Goal: Information Seeking & Learning: Learn about a topic

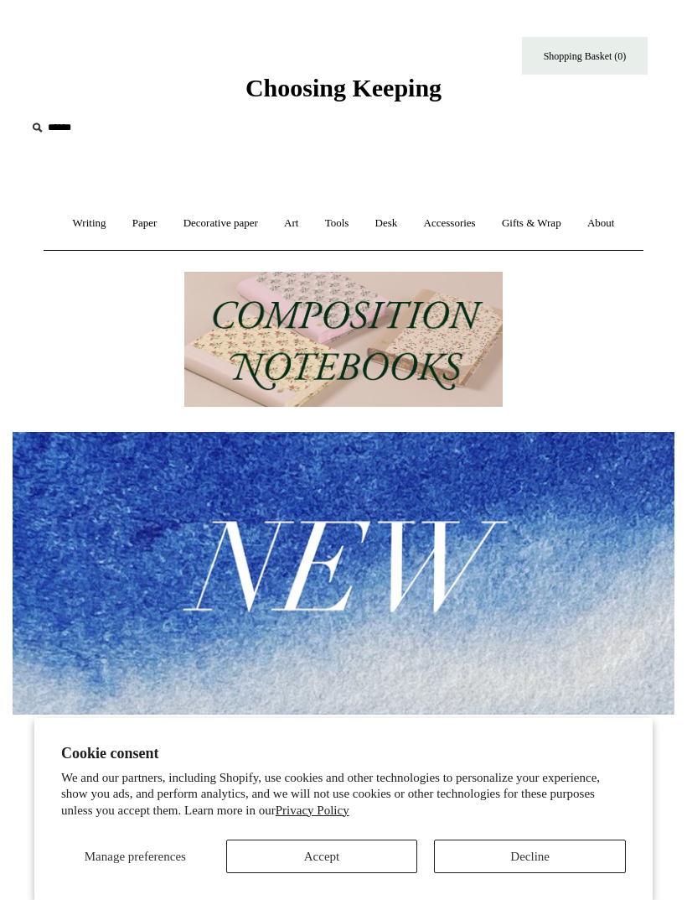
click at [132, 231] on link "Paper +" at bounding box center [145, 223] width 49 height 44
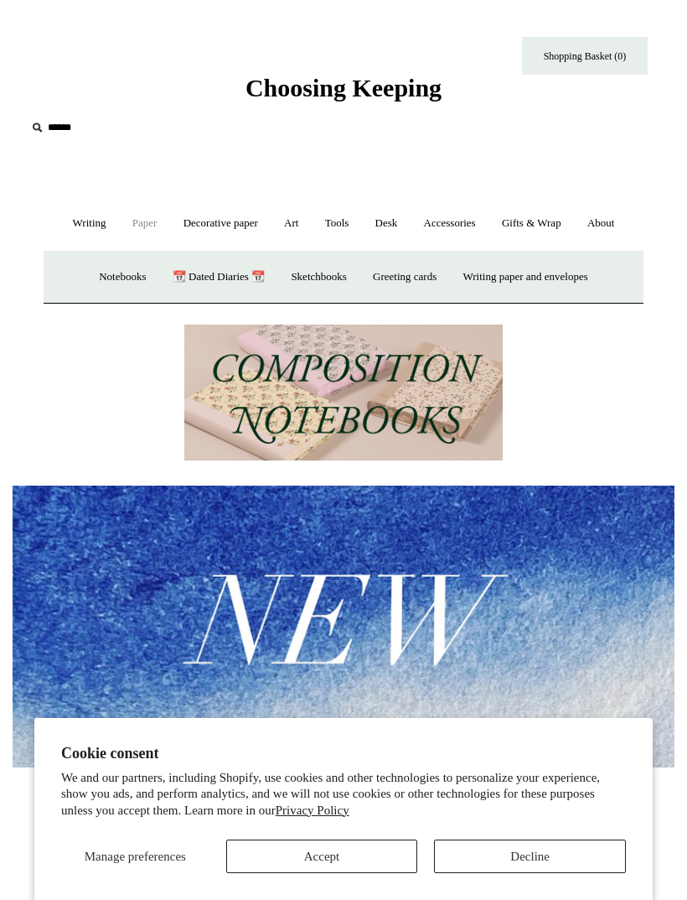
click at [205, 220] on link "Decorative paper +" at bounding box center [221, 223] width 98 height 44
click at [201, 231] on link "Decorative paper -" at bounding box center [221, 223] width 98 height 44
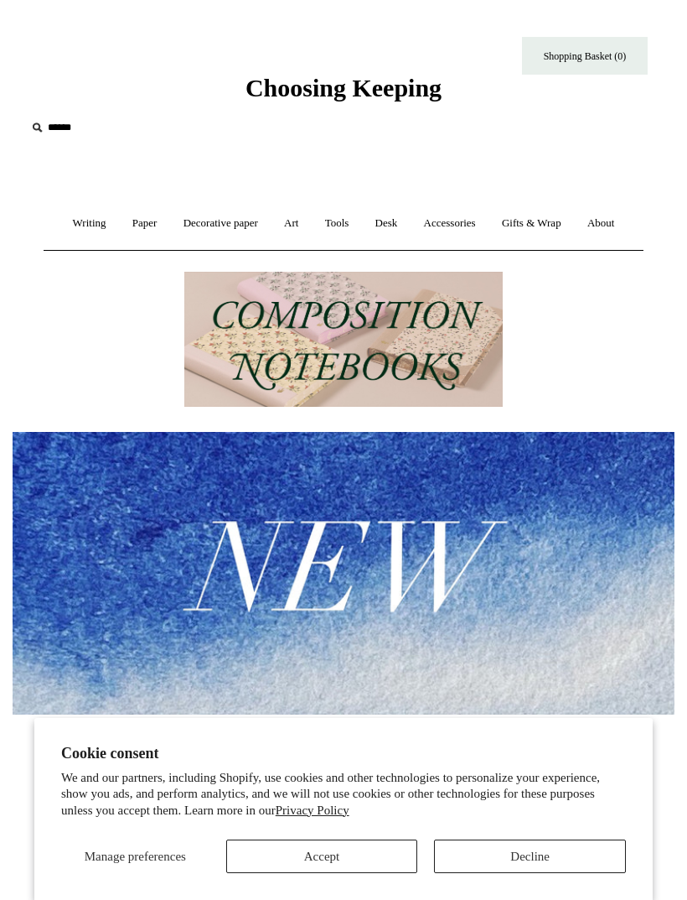
click at [63, 226] on link "Writing +" at bounding box center [89, 223] width 57 height 44
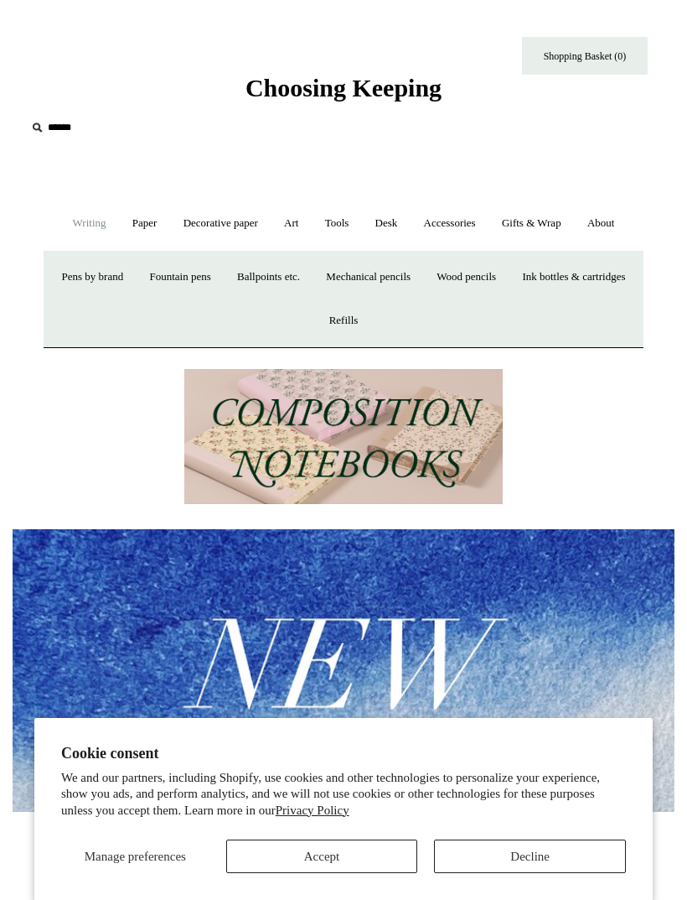
click at [62, 229] on link "Writing -" at bounding box center [89, 223] width 57 height 44
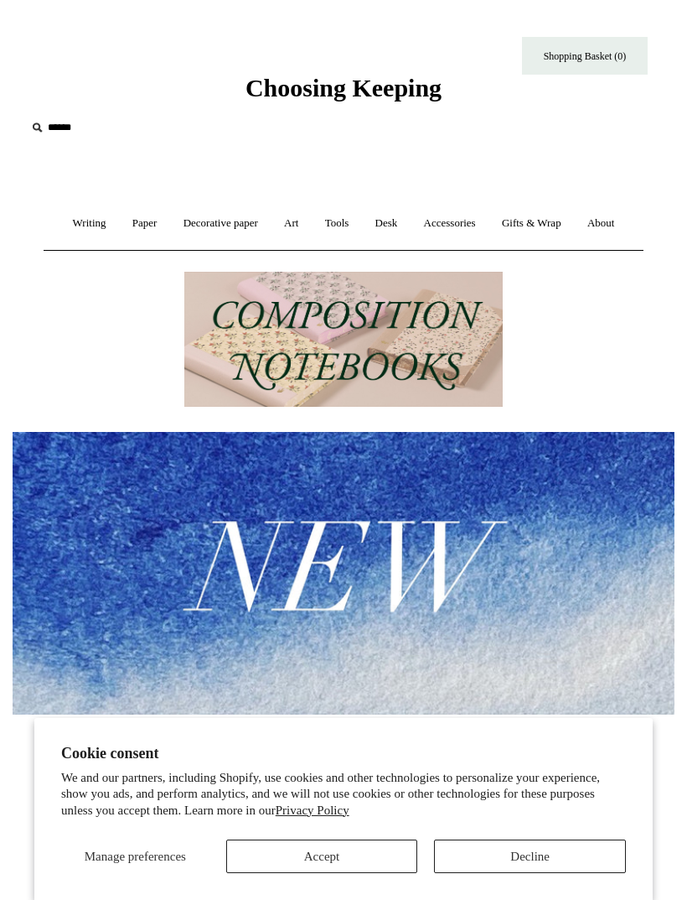
click at [282, 229] on link "Art +" at bounding box center [291, 223] width 38 height 44
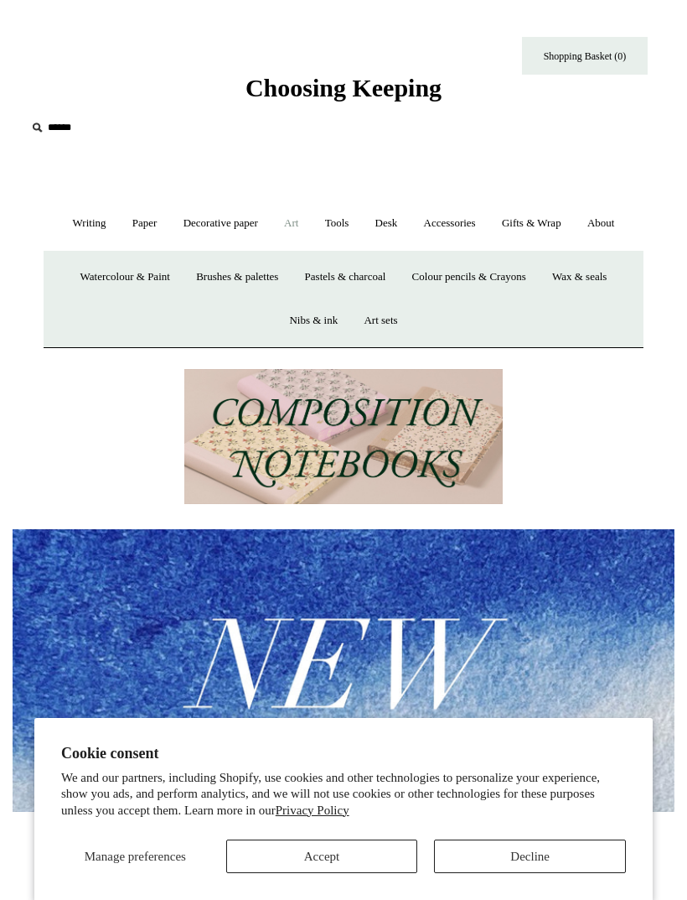
click at [288, 221] on link "Art -" at bounding box center [291, 223] width 38 height 44
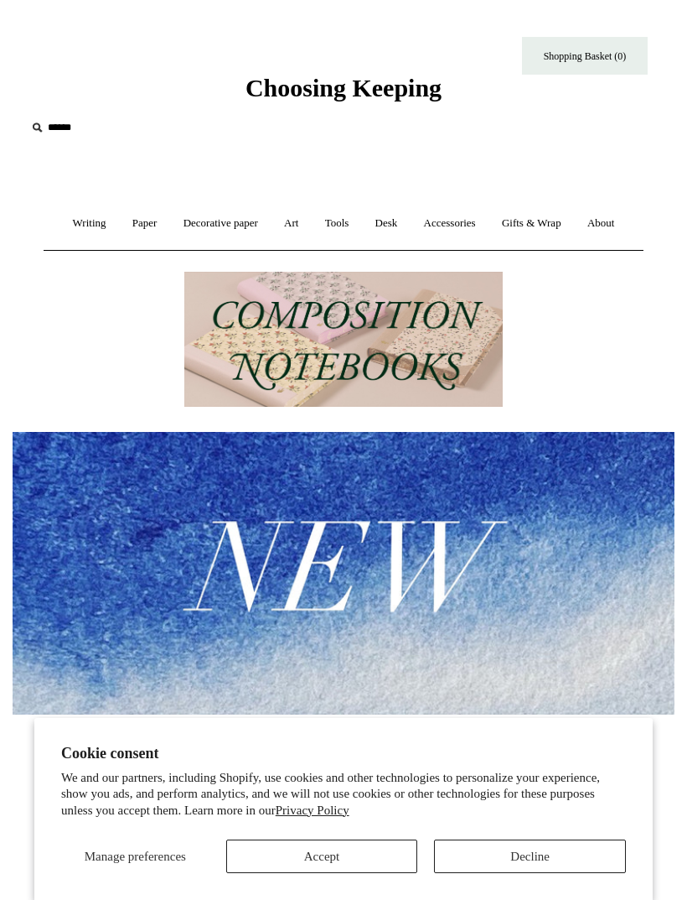
click at [70, 226] on link "Writing +" at bounding box center [89, 223] width 57 height 44
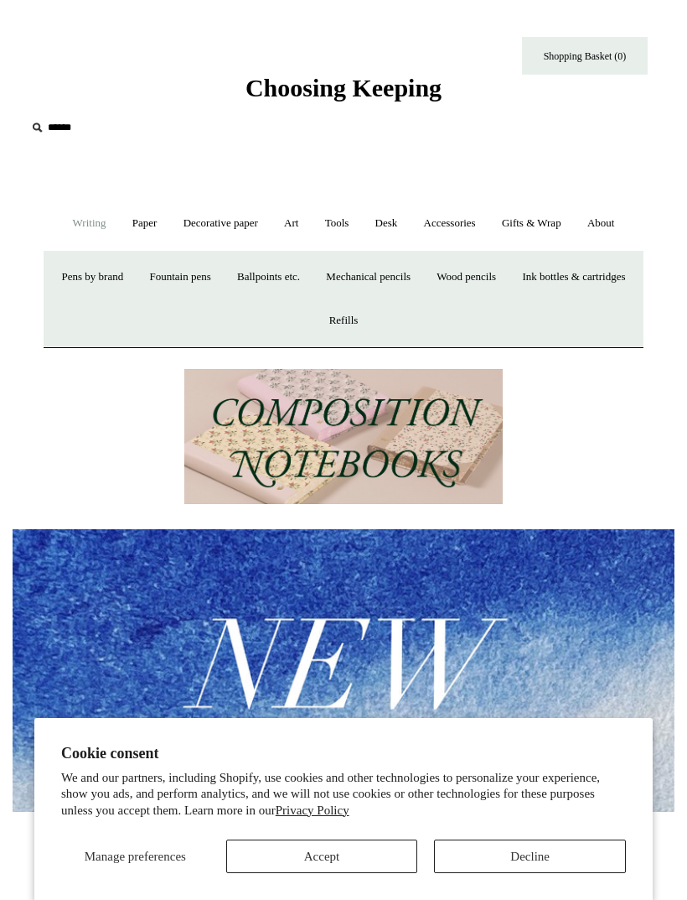
click at [215, 220] on link "Decorative paper +" at bounding box center [221, 223] width 98 height 44
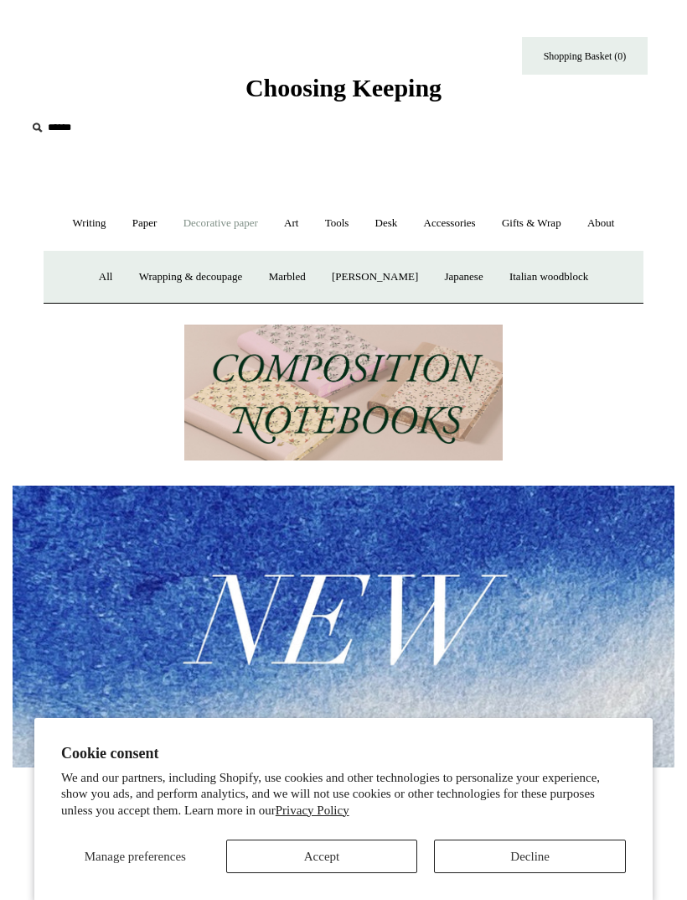
click at [275, 275] on link "Marbled" at bounding box center [287, 277] width 60 height 44
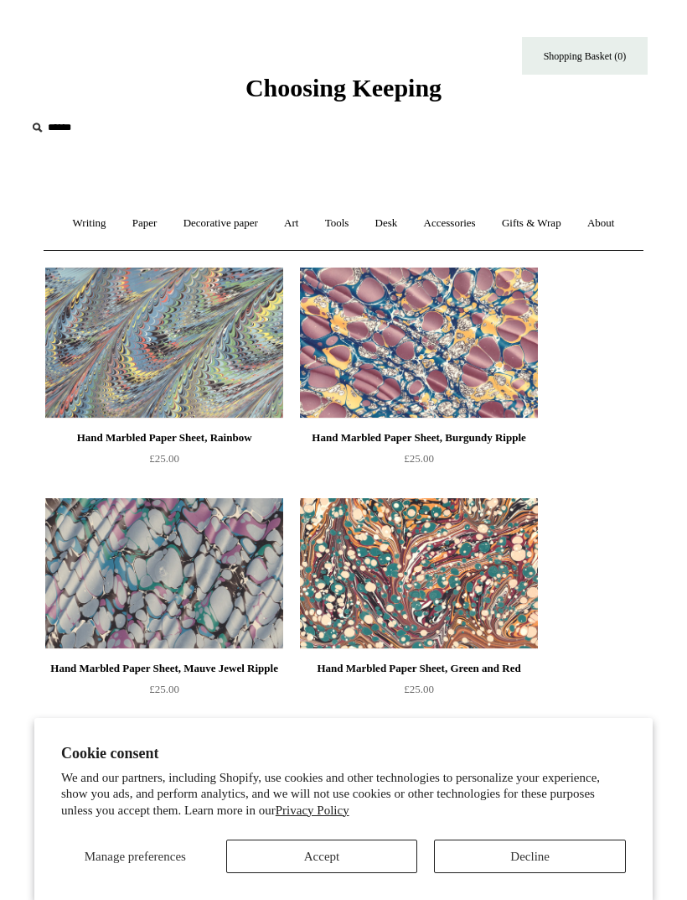
click at [75, 218] on link "Writing +" at bounding box center [89, 223] width 57 height 44
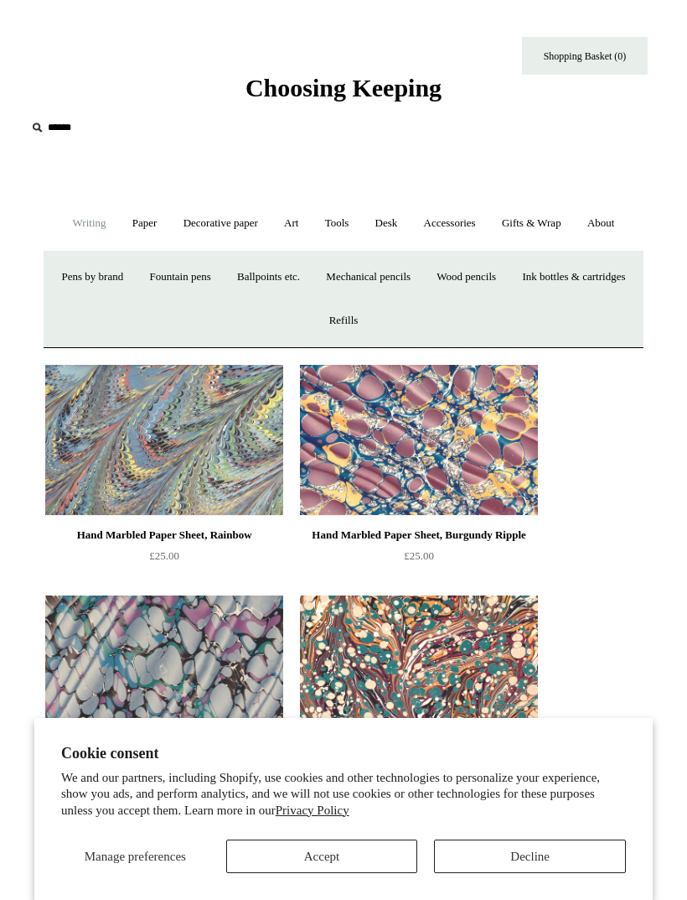
click at [203, 221] on link "Decorative paper +" at bounding box center [221, 223] width 98 height 44
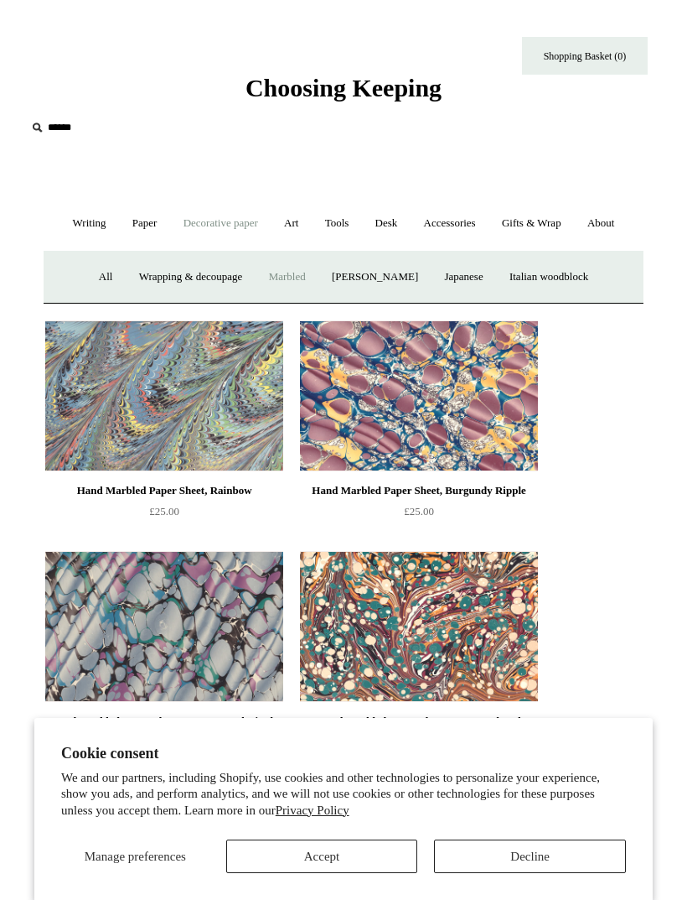
click at [284, 221] on link "Art +" at bounding box center [291, 223] width 38 height 44
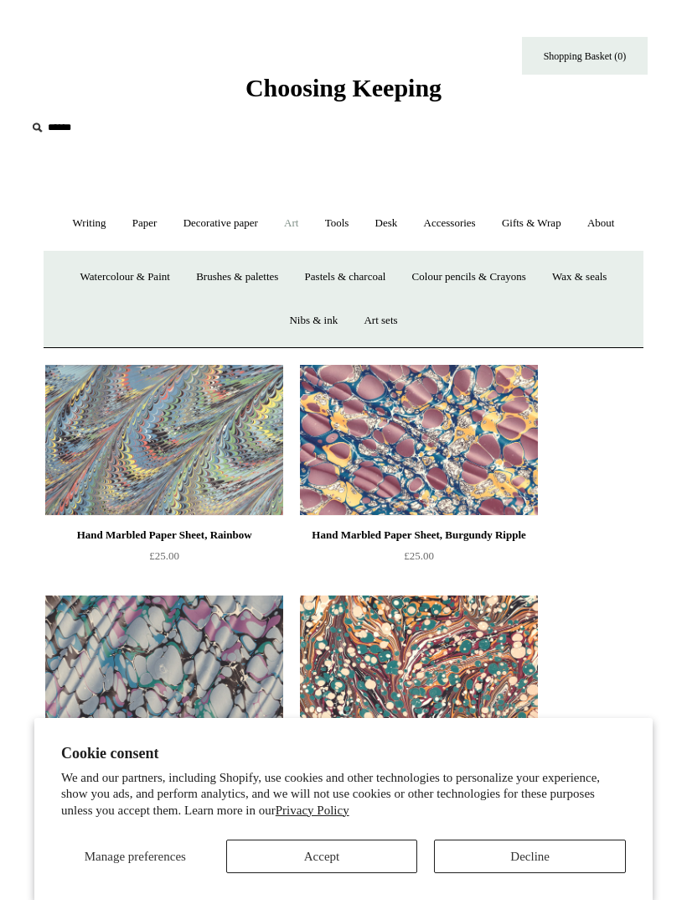
click at [333, 227] on link "Tools +" at bounding box center [338, 223] width 48 height 44
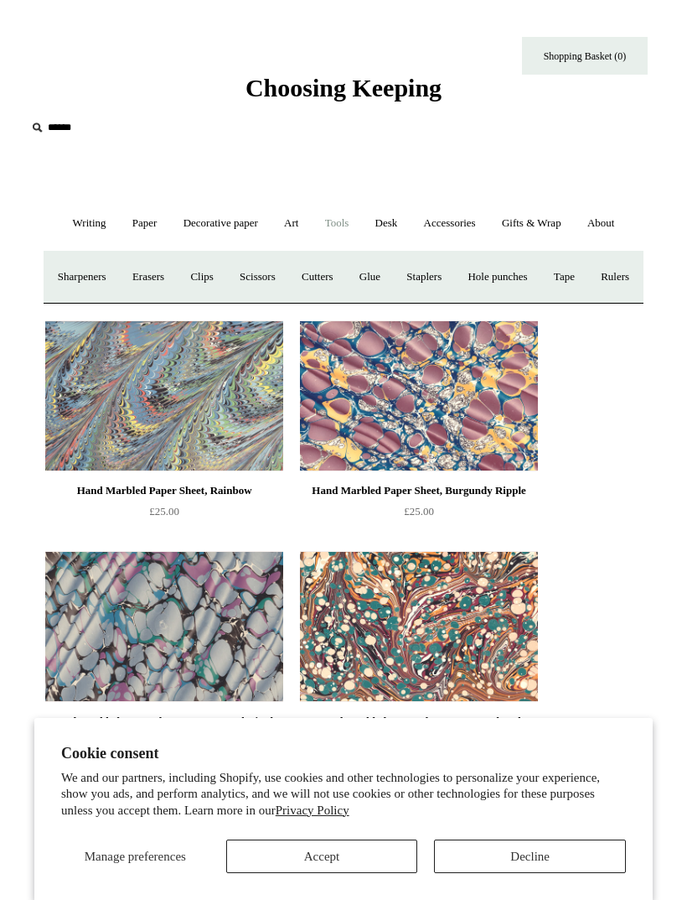
click at [336, 229] on link "Tools -" at bounding box center [338, 223] width 48 height 44
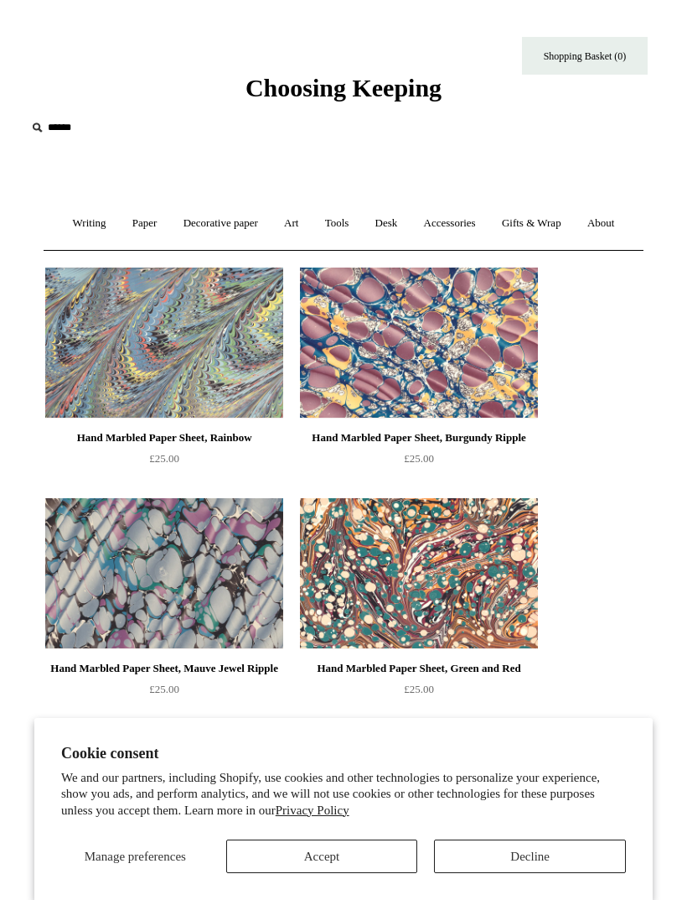
click at [381, 233] on link "Desk +" at bounding box center [387, 223] width 46 height 44
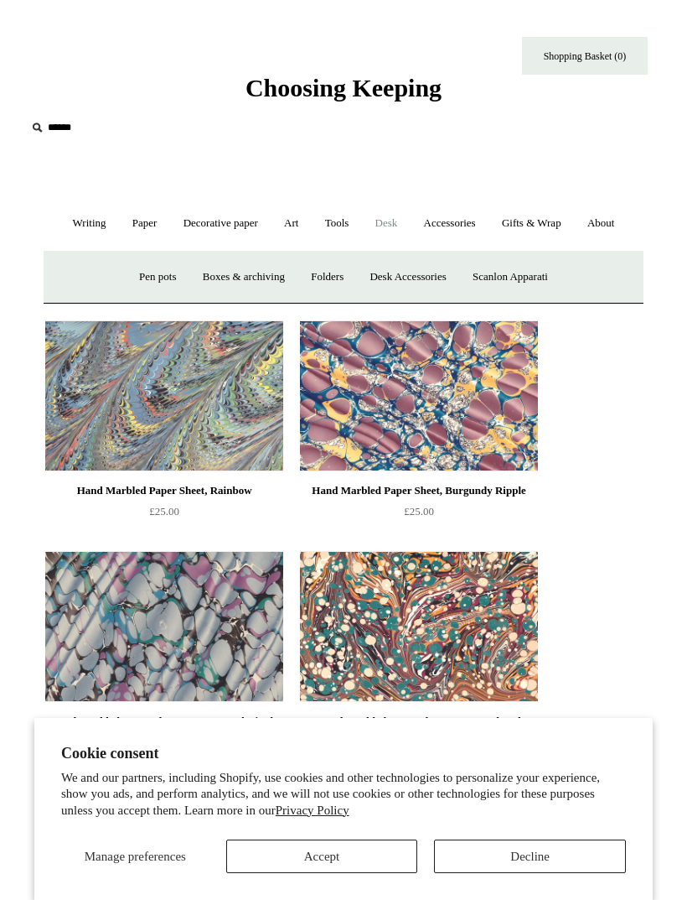
click at [382, 223] on link "Desk -" at bounding box center [387, 223] width 46 height 44
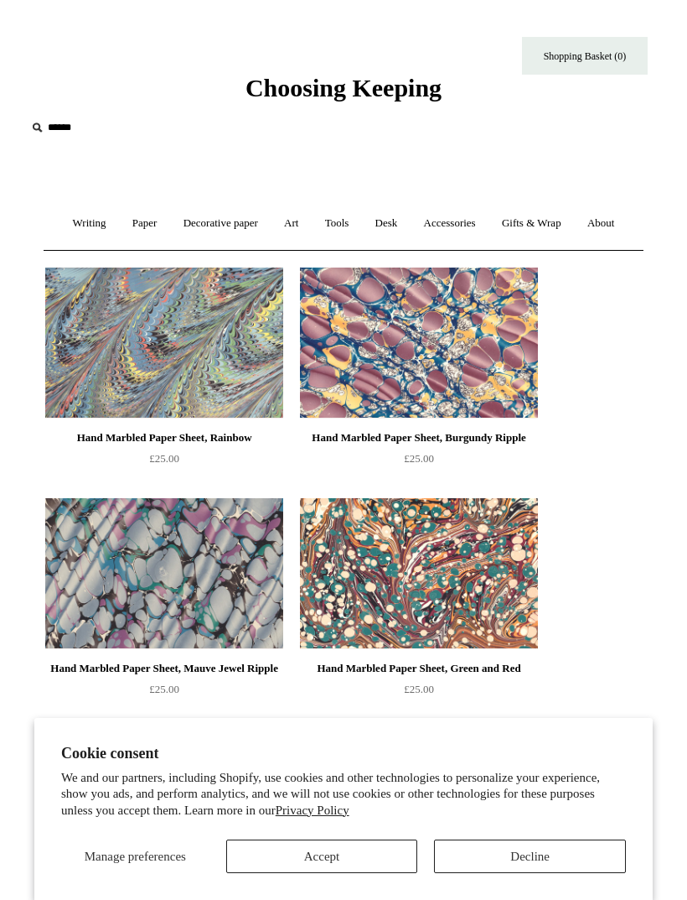
click at [473, 217] on link "Accessories +" at bounding box center [449, 223] width 75 height 44
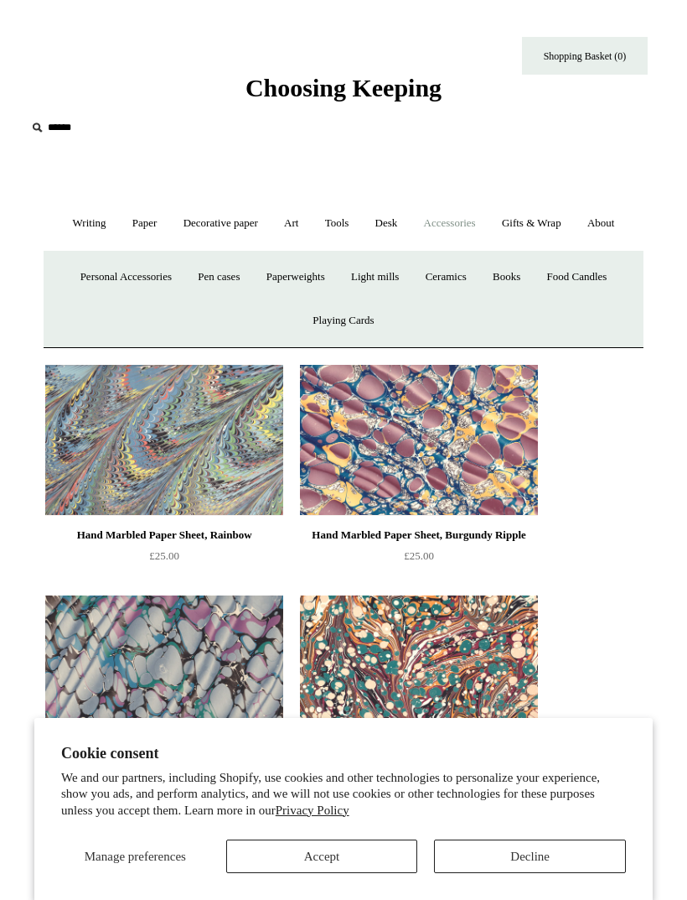
click at [519, 267] on link "Books" at bounding box center [506, 277] width 51 height 44
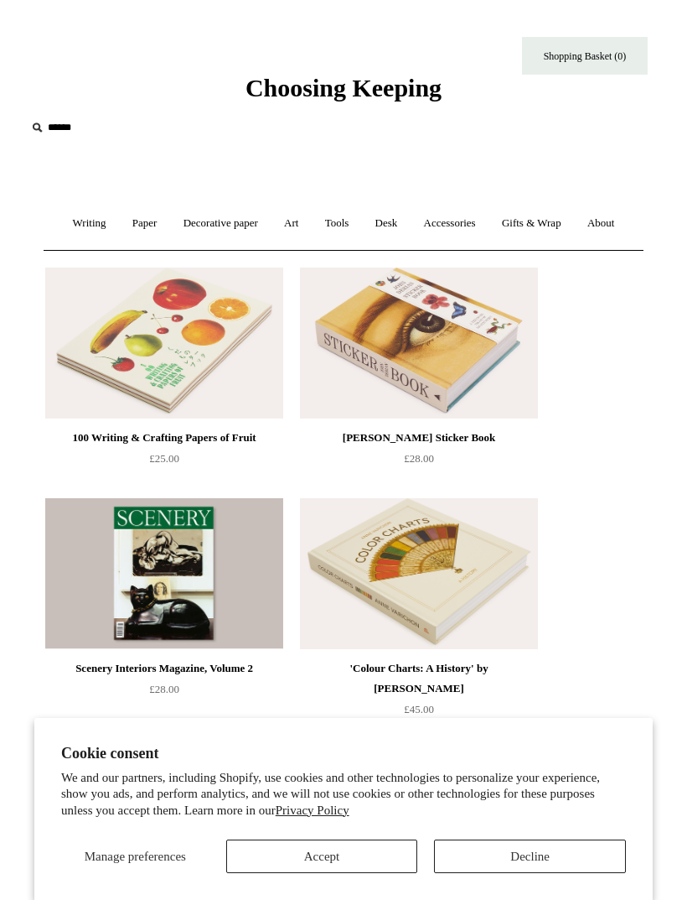
click at [345, 226] on link "Tools +" at bounding box center [338, 223] width 48 height 44
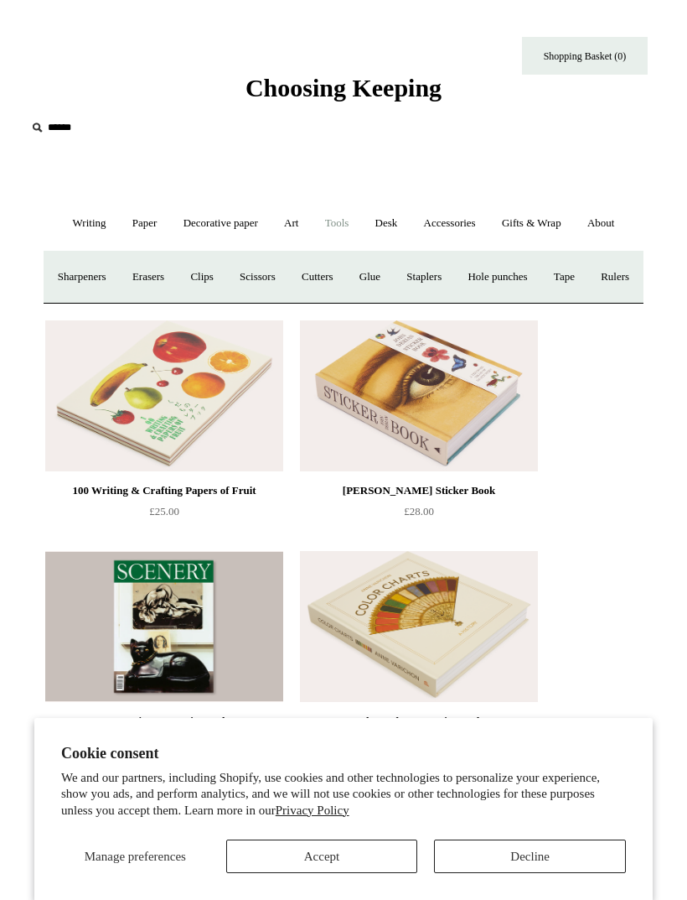
click at [402, 222] on link "Desk +" at bounding box center [387, 223] width 46 height 44
click at [460, 227] on link "Accessories +" at bounding box center [449, 223] width 75 height 44
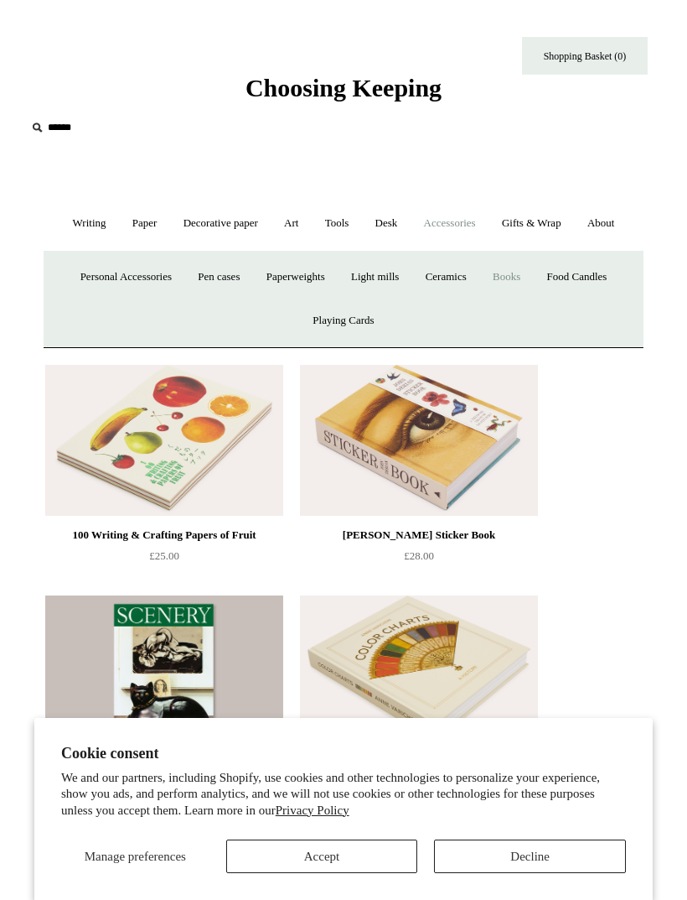
click at [547, 205] on link "Gifts & Wrap +" at bounding box center [531, 223] width 83 height 44
click at [386, 223] on link "Desk +" at bounding box center [387, 223] width 46 height 44
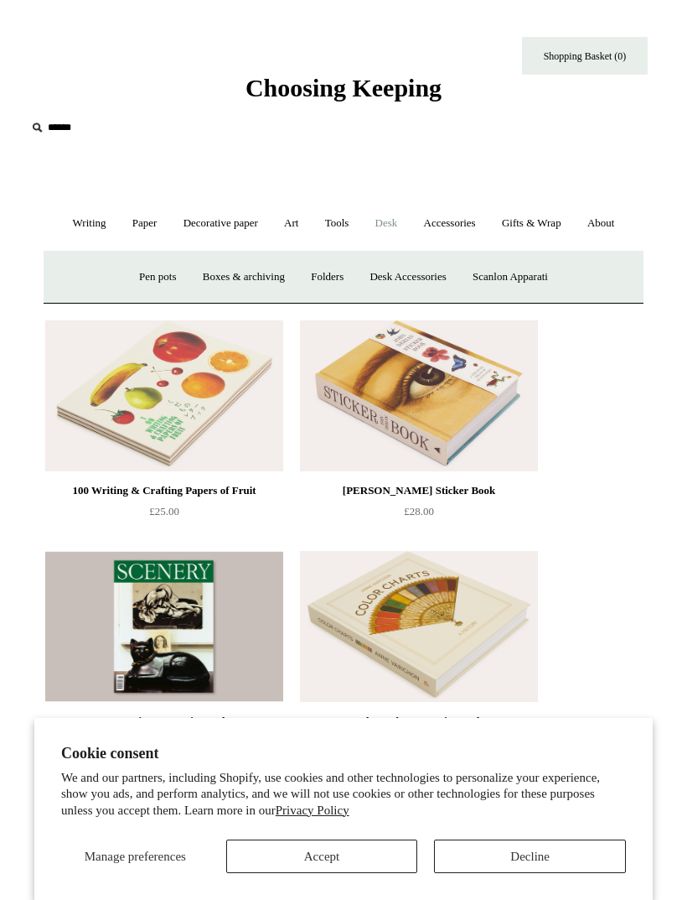
click at [468, 220] on link "Accessories +" at bounding box center [449, 223] width 75 height 44
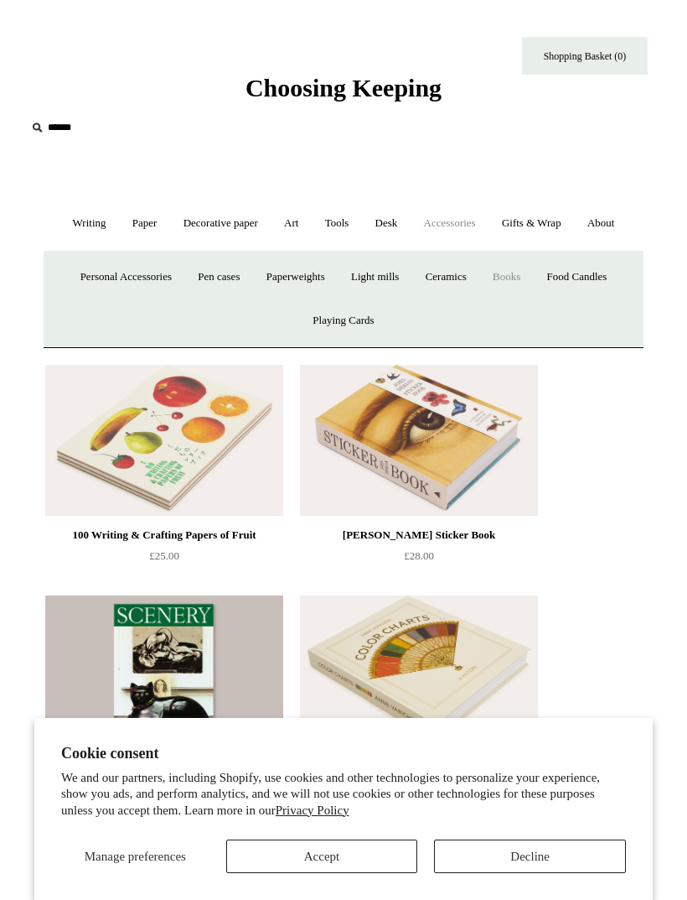
click at [604, 211] on link "About +" at bounding box center [601, 223] width 51 height 44
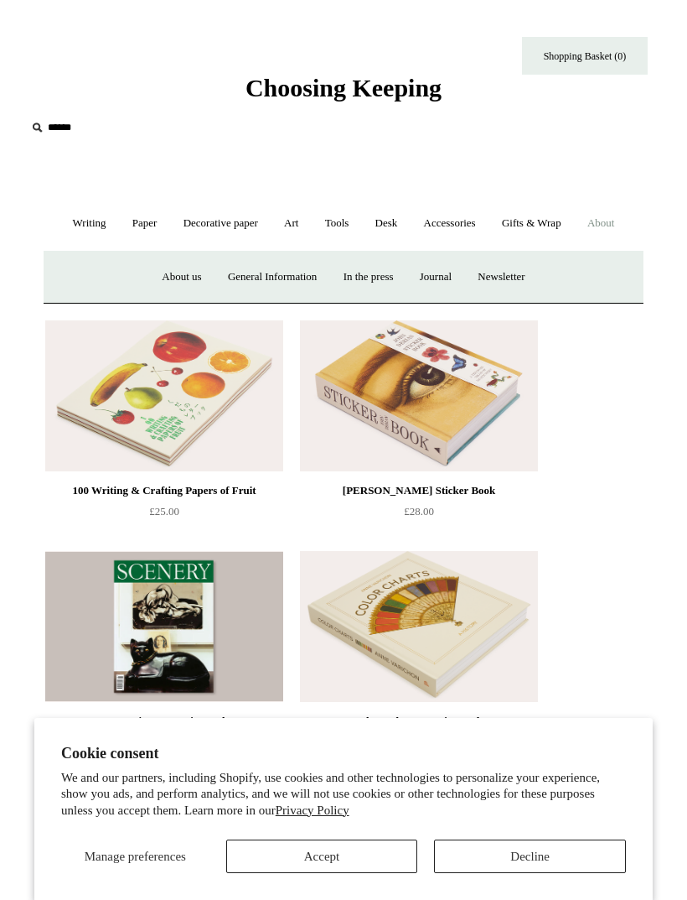
click at [550, 211] on link "Gifts & Wrap +" at bounding box center [531, 223] width 83 height 44
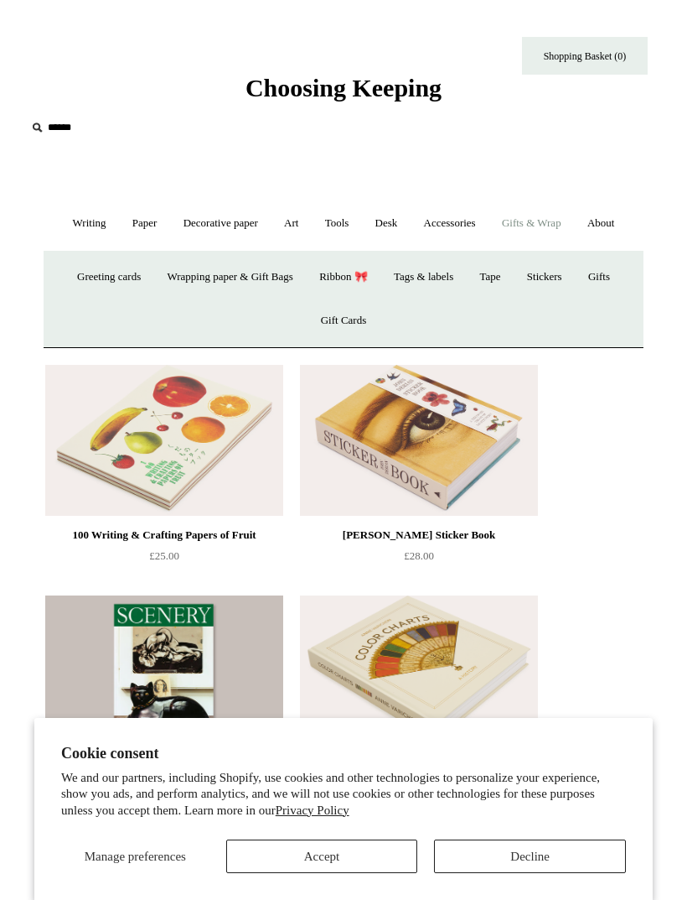
click at [463, 230] on link "Accessories +" at bounding box center [449, 223] width 75 height 44
click at [200, 219] on link "Decorative paper +" at bounding box center [221, 223] width 98 height 44
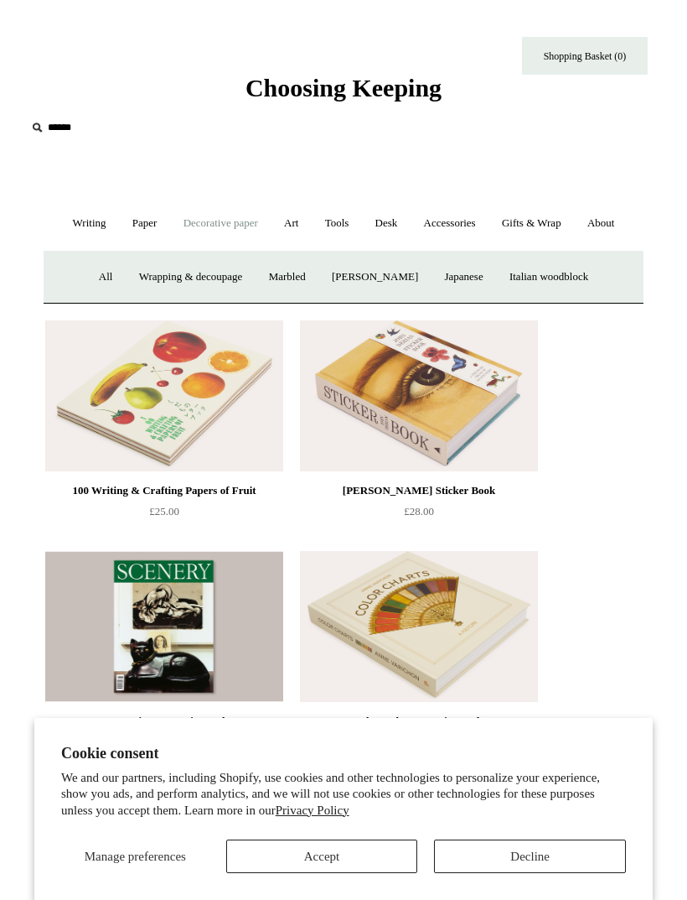
click at [288, 220] on link "Art +" at bounding box center [291, 223] width 38 height 44
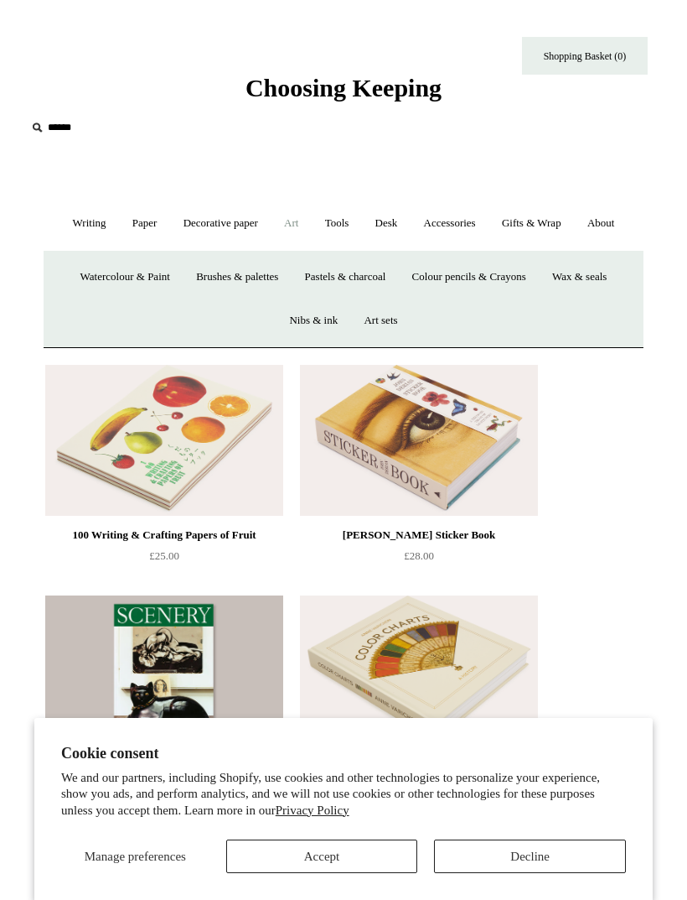
click at [398, 221] on link "Desk +" at bounding box center [387, 223] width 46 height 44
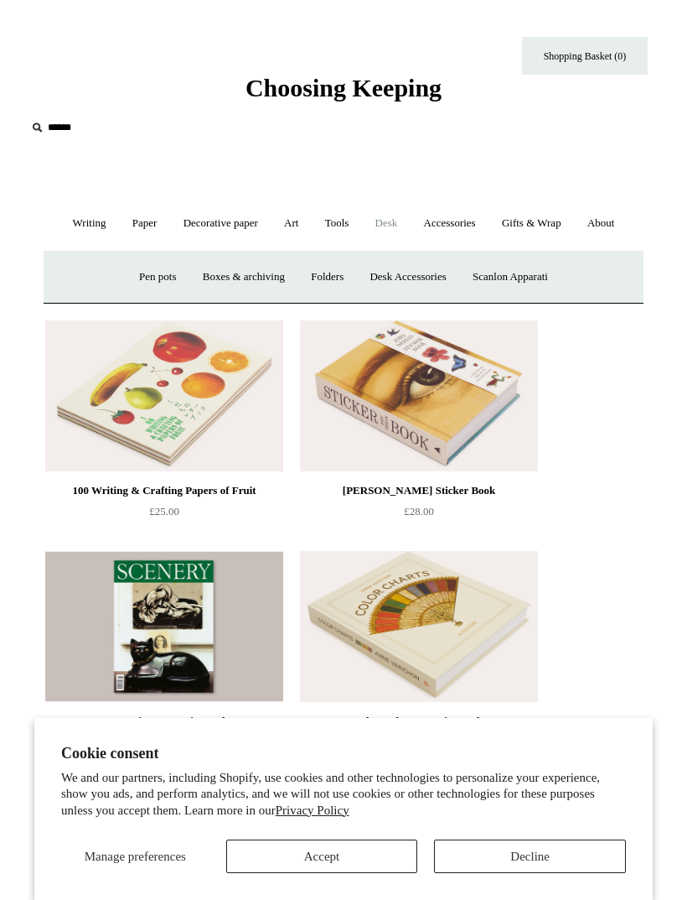
click at [456, 217] on link "Accessories +" at bounding box center [449, 223] width 75 height 44
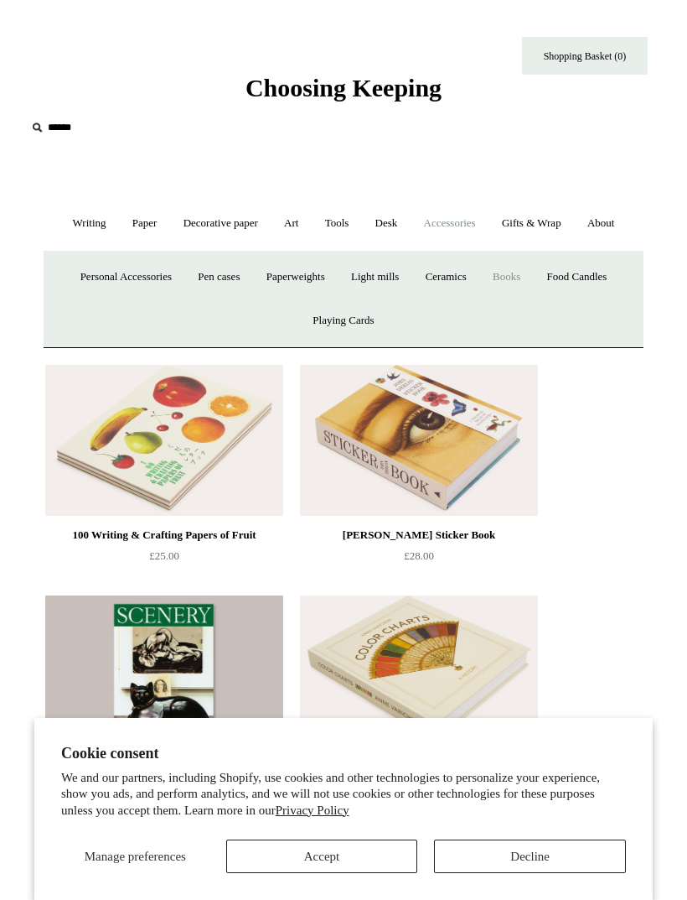
click at [545, 231] on link "Gifts & Wrap +" at bounding box center [531, 223] width 83 height 44
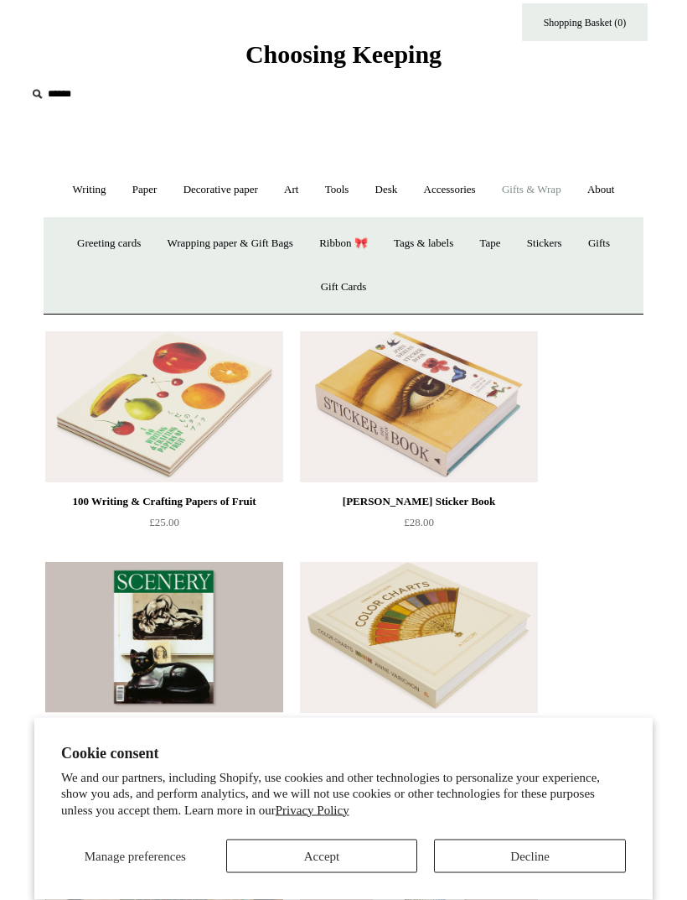
scroll to position [34, 0]
click at [80, 190] on link "Writing +" at bounding box center [89, 190] width 57 height 44
click at [140, 193] on link "Paper +" at bounding box center [145, 190] width 49 height 44
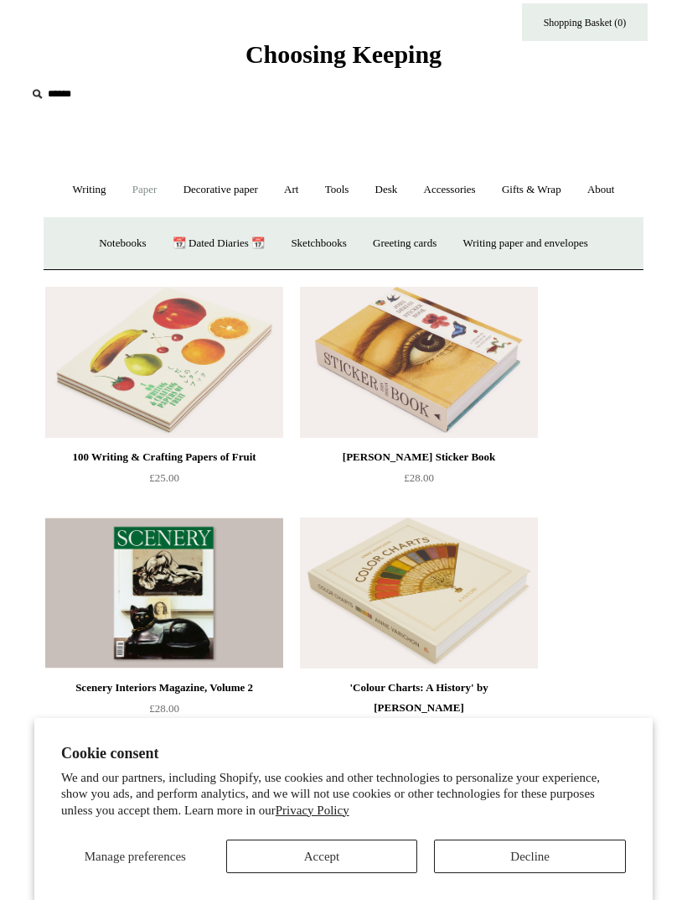
click at [96, 244] on link "Notebooks +" at bounding box center [122, 243] width 70 height 44
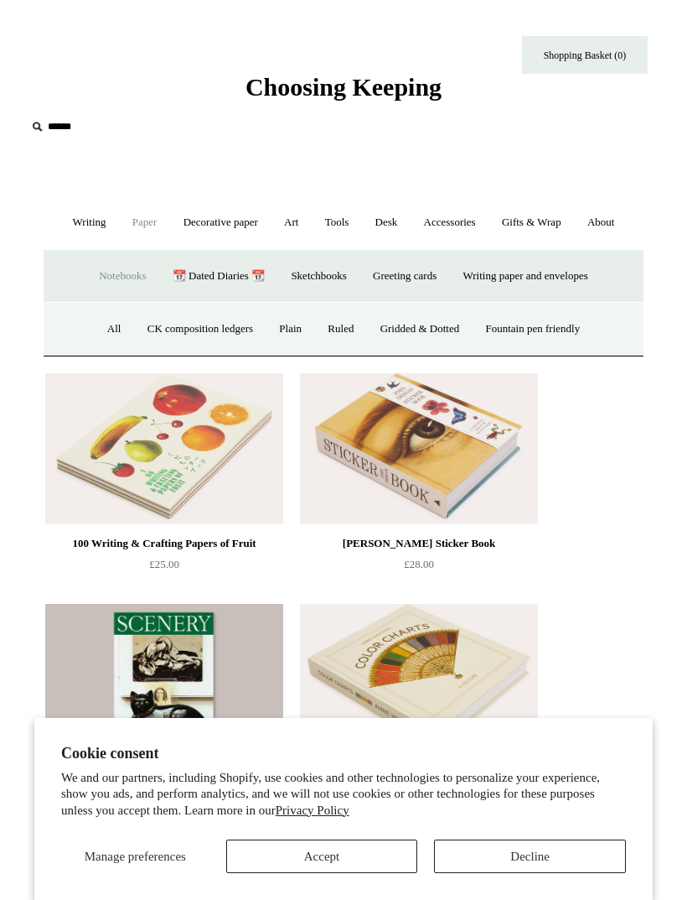
scroll to position [0, 0]
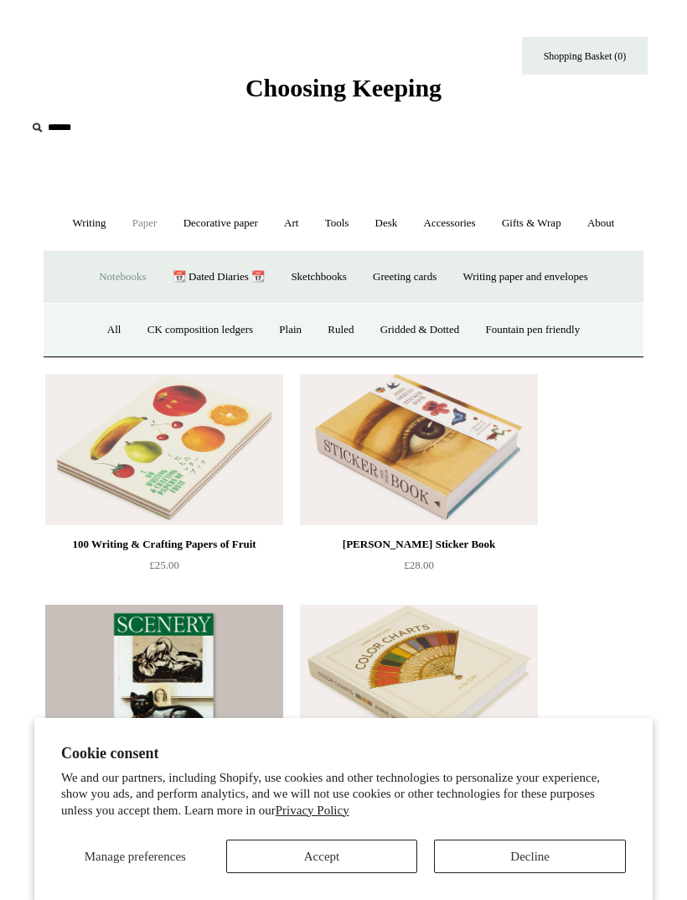
click at [303, 277] on link "Sketchbooks +" at bounding box center [318, 277] width 79 height 44
click at [254, 336] on link "All" at bounding box center [262, 330] width 38 height 44
click at [308, 331] on link "Watercolour" at bounding box center [321, 330] width 77 height 44
click at [553, 277] on link "Writing paper and envelopes +" at bounding box center [526, 277] width 148 height 44
click at [552, 268] on link "Writing paper and envelopes -" at bounding box center [526, 277] width 148 height 44
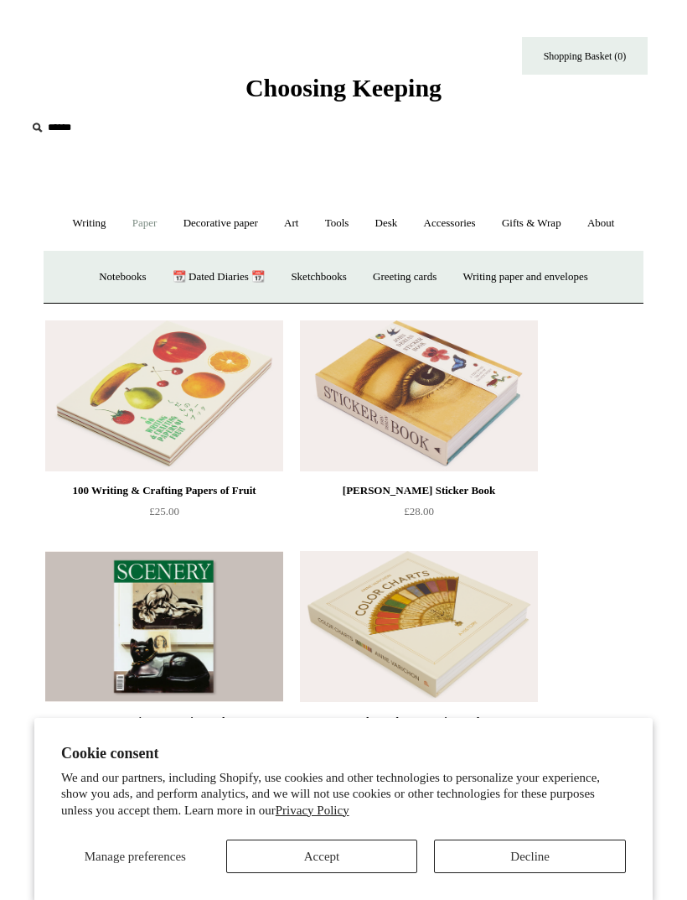
click at [549, 272] on link "Writing paper and envelopes +" at bounding box center [526, 277] width 148 height 44
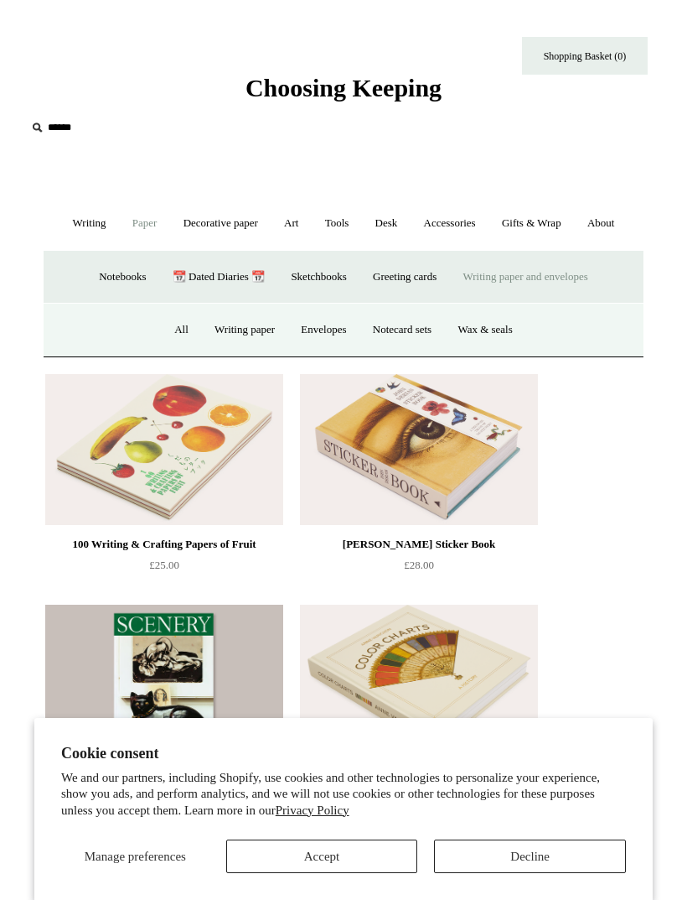
click at [31, 117] on input "text" at bounding box center [129, 127] width 206 height 31
type input "*"
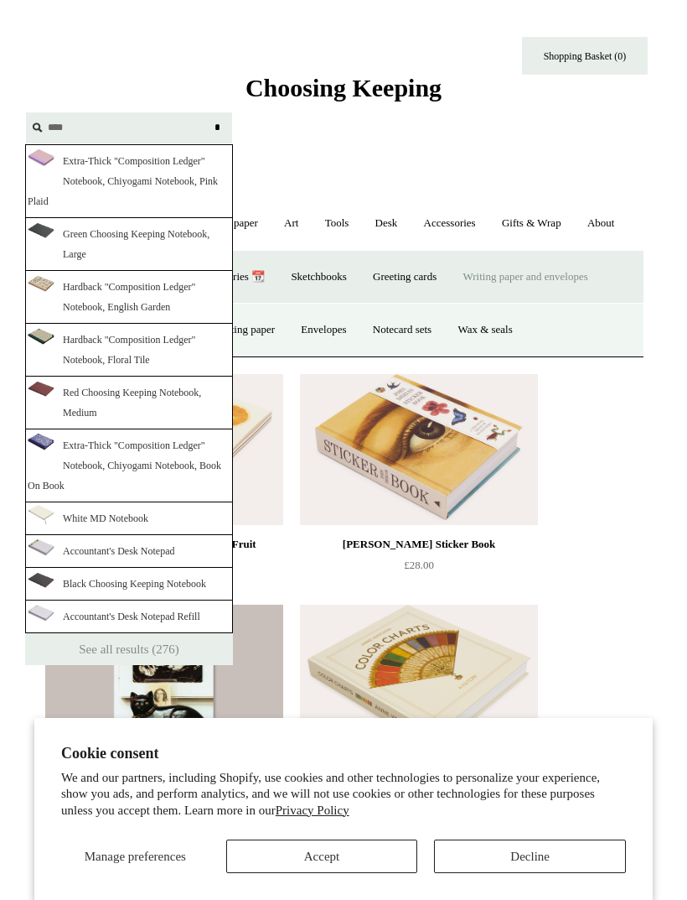
type input "****"
click at [74, 299] on link "Hardback "Composition Ledger" Notebook, English Garden" at bounding box center [129, 297] width 208 height 53
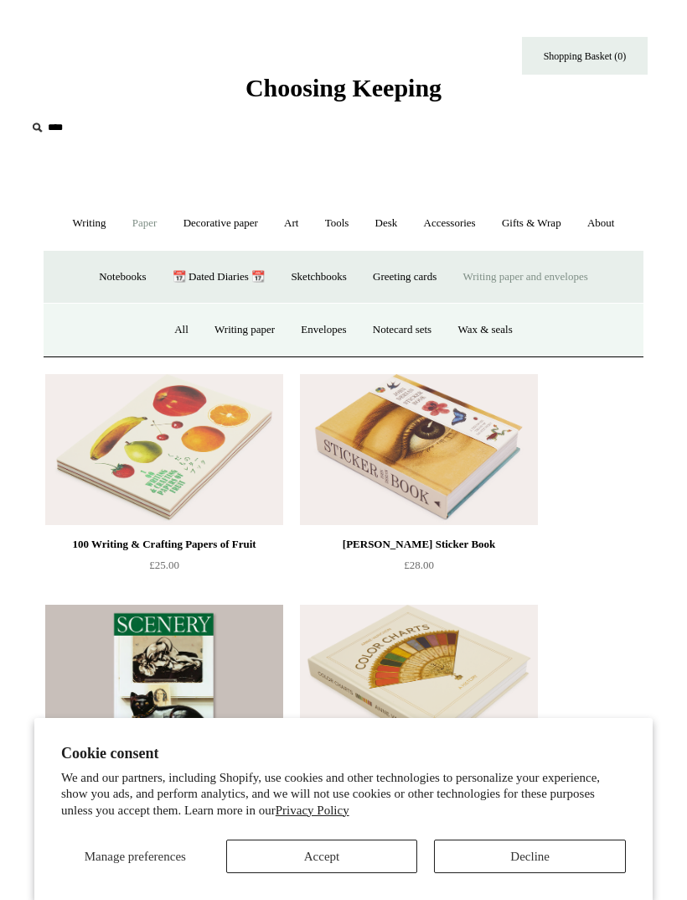
click at [572, 272] on link "Writing paper and envelopes -" at bounding box center [526, 277] width 148 height 44
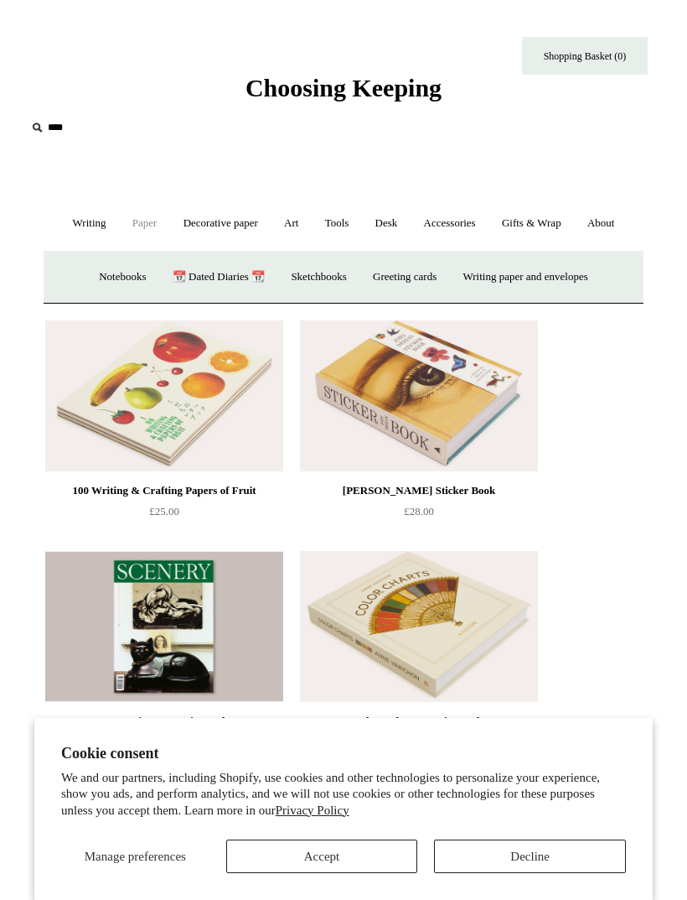
click at [302, 275] on link "Sketchbooks +" at bounding box center [318, 277] width 79 height 44
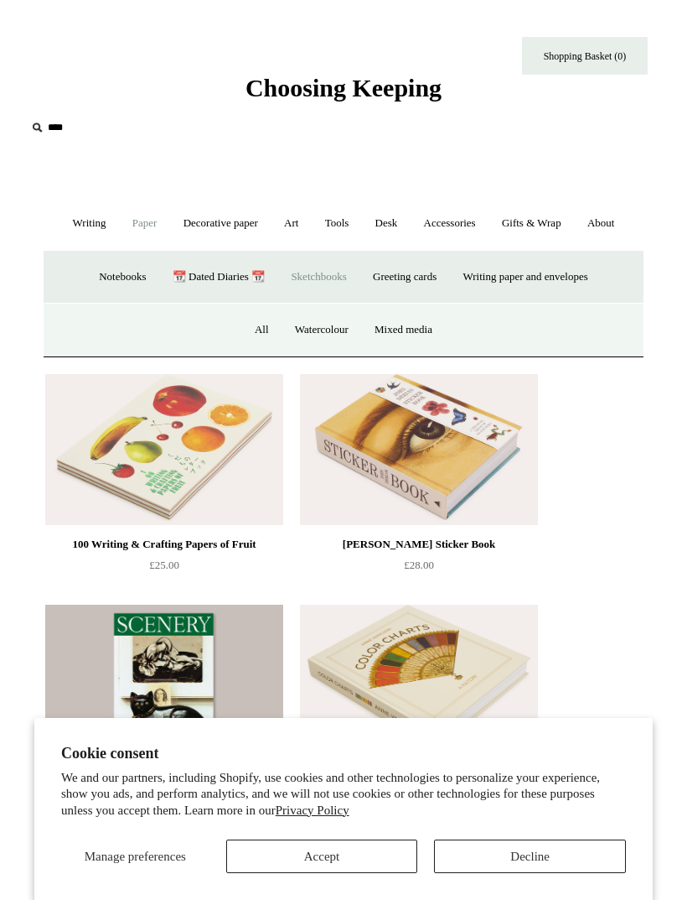
click at [49, 130] on input "****" at bounding box center [129, 127] width 206 height 31
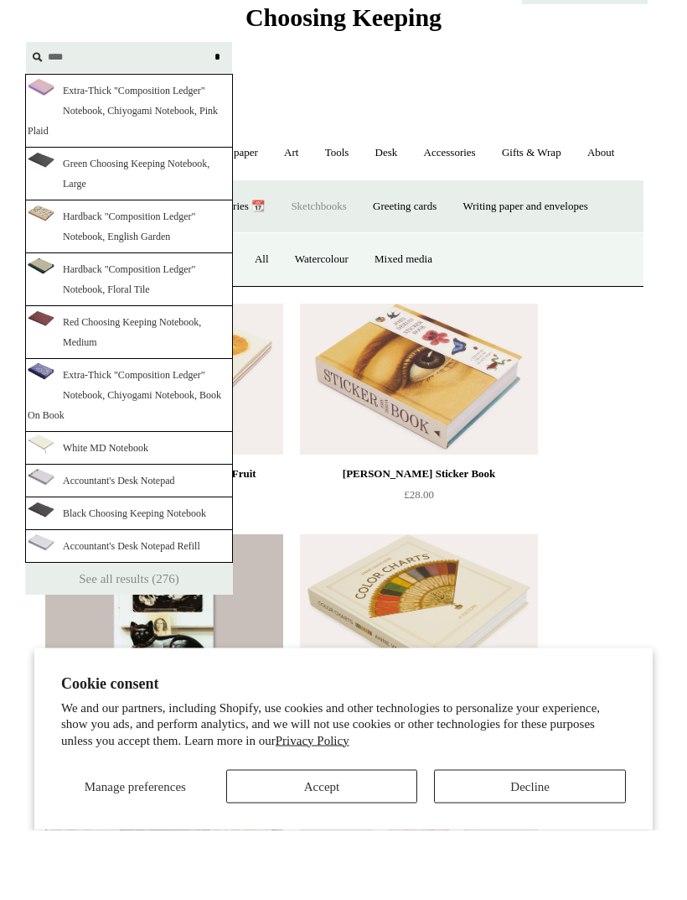
click at [77, 429] on link "Extra-Thick "Composition Ledger" Notebook, Chiyogami Notebook, Book On Book" at bounding box center [129, 465] width 208 height 73
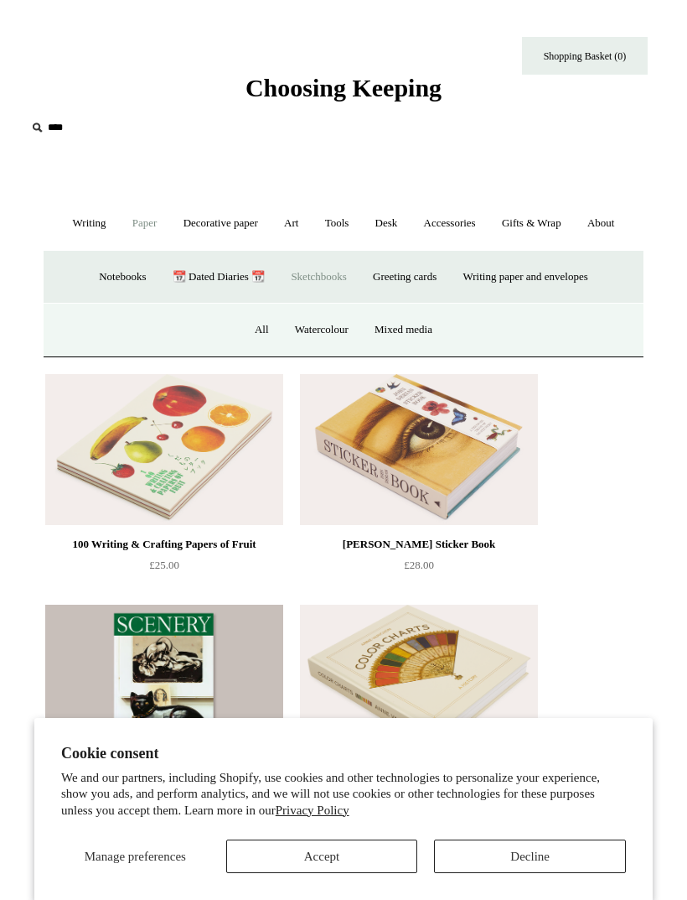
click at [49, 127] on input "****" at bounding box center [129, 127] width 206 height 31
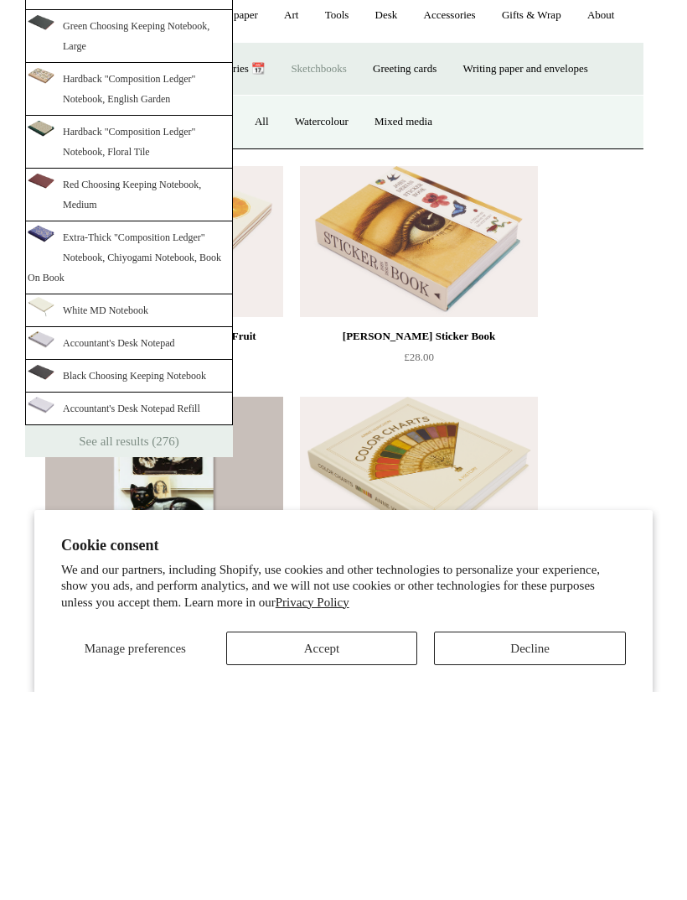
click at [75, 633] on link "See all results (276)" at bounding box center [129, 649] width 208 height 32
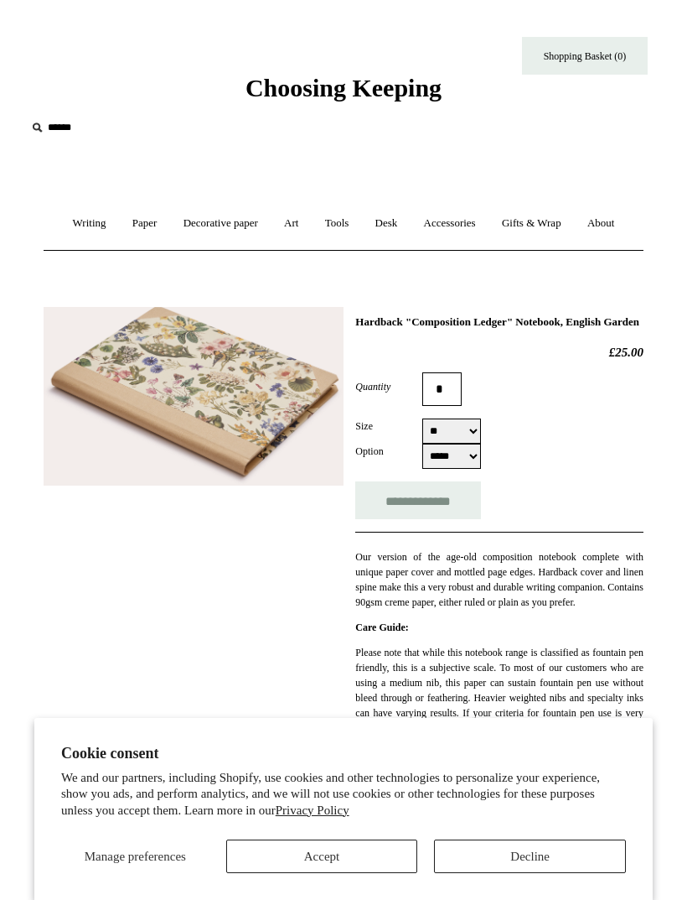
select select "**"
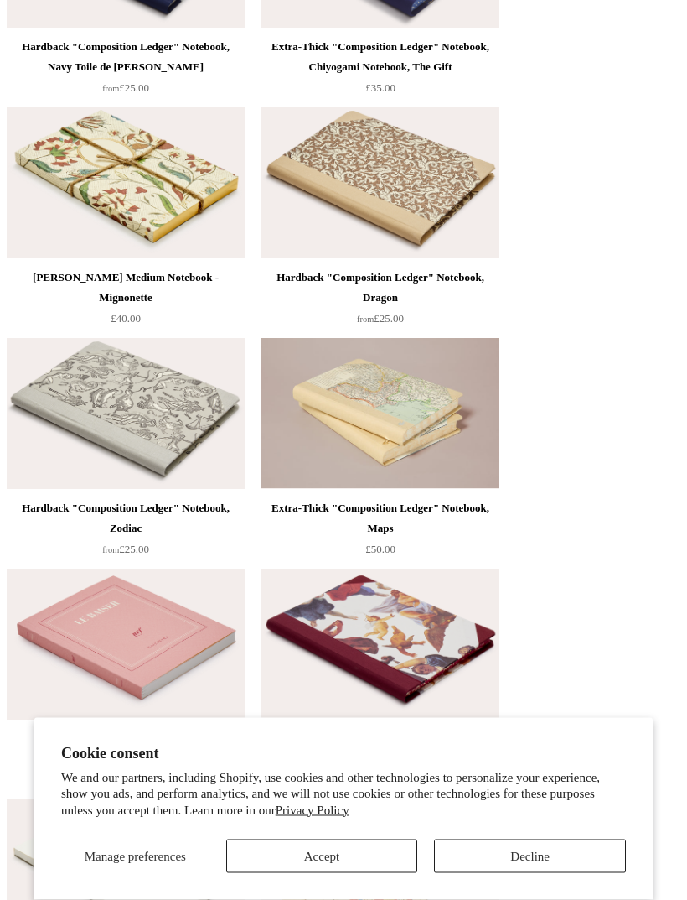
scroll to position [3983, 0]
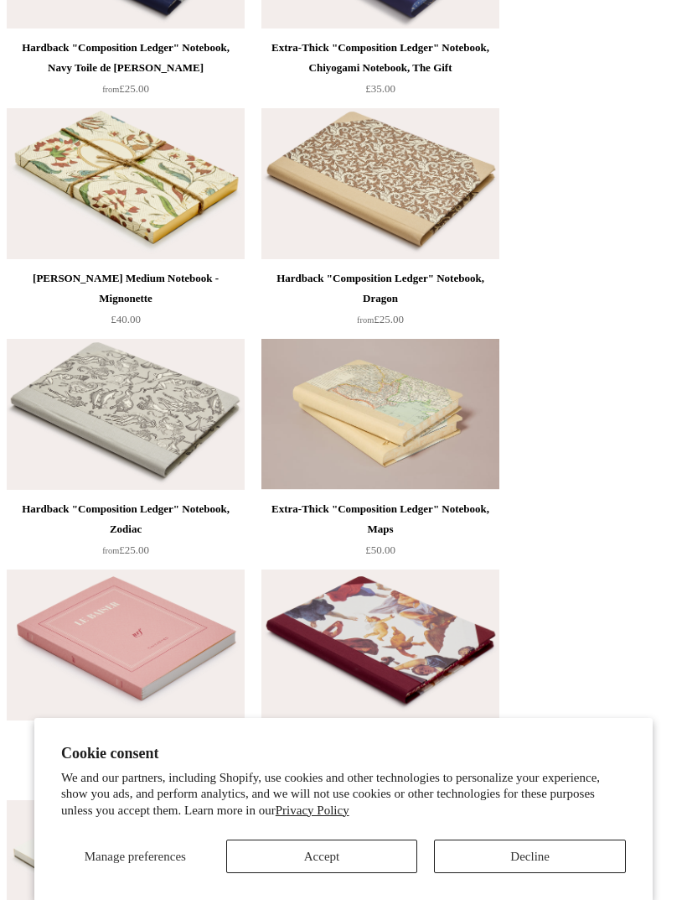
click at [162, 446] on img at bounding box center [126, 414] width 238 height 151
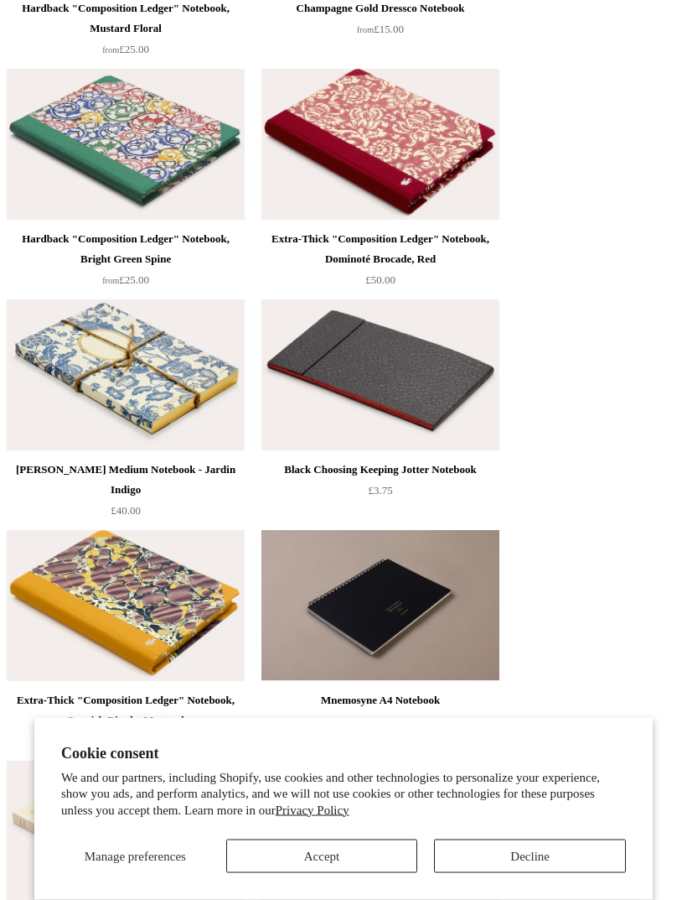
scroll to position [7711, 0]
click at [448, 392] on img at bounding box center [381, 374] width 238 height 151
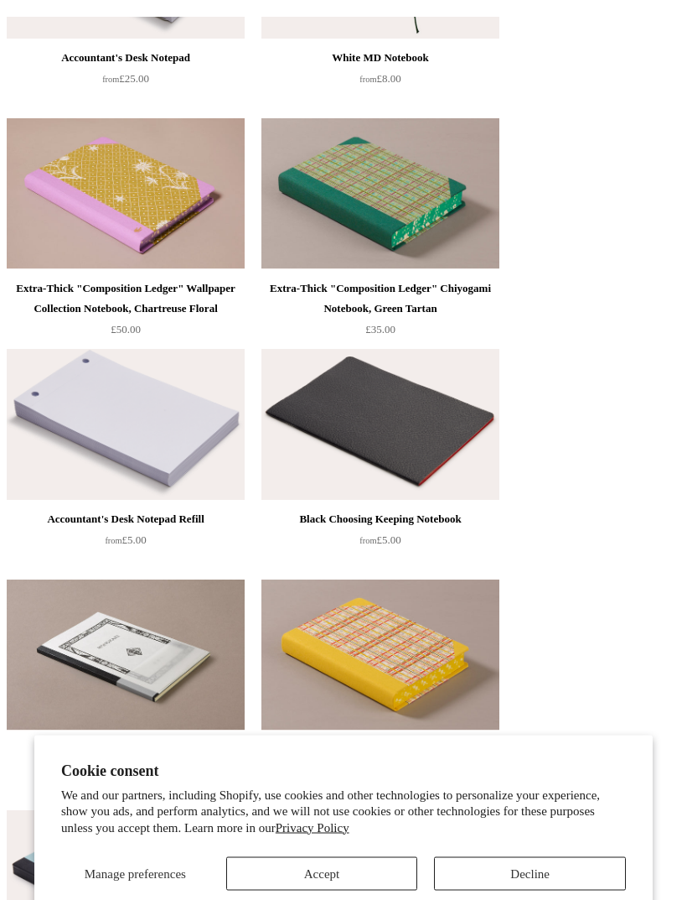
scroll to position [1205, 0]
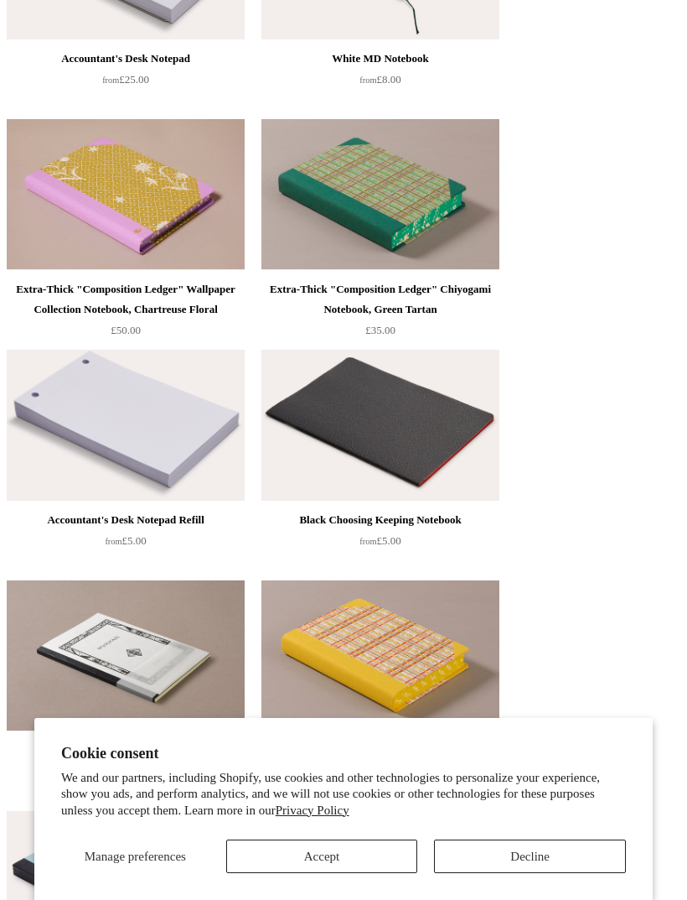
click at [440, 428] on img at bounding box center [381, 425] width 238 height 151
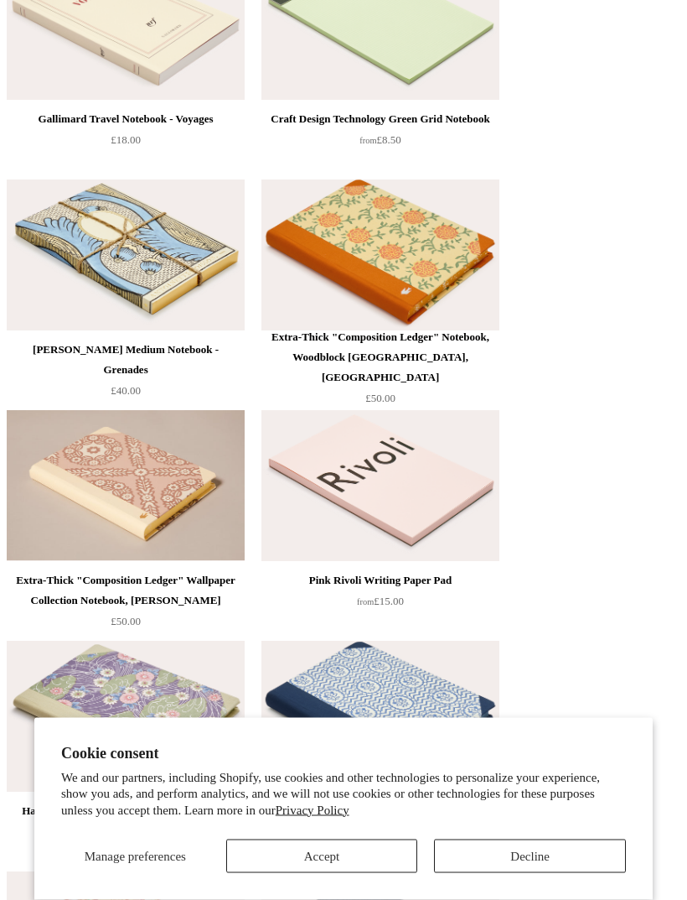
scroll to position [8526, 0]
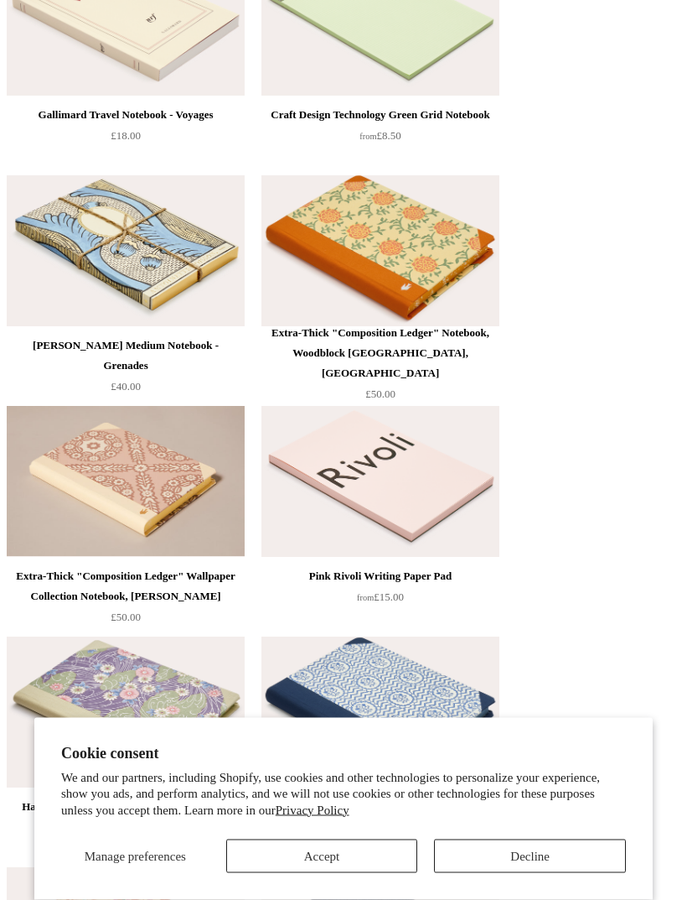
click at [154, 275] on img at bounding box center [126, 251] width 238 height 151
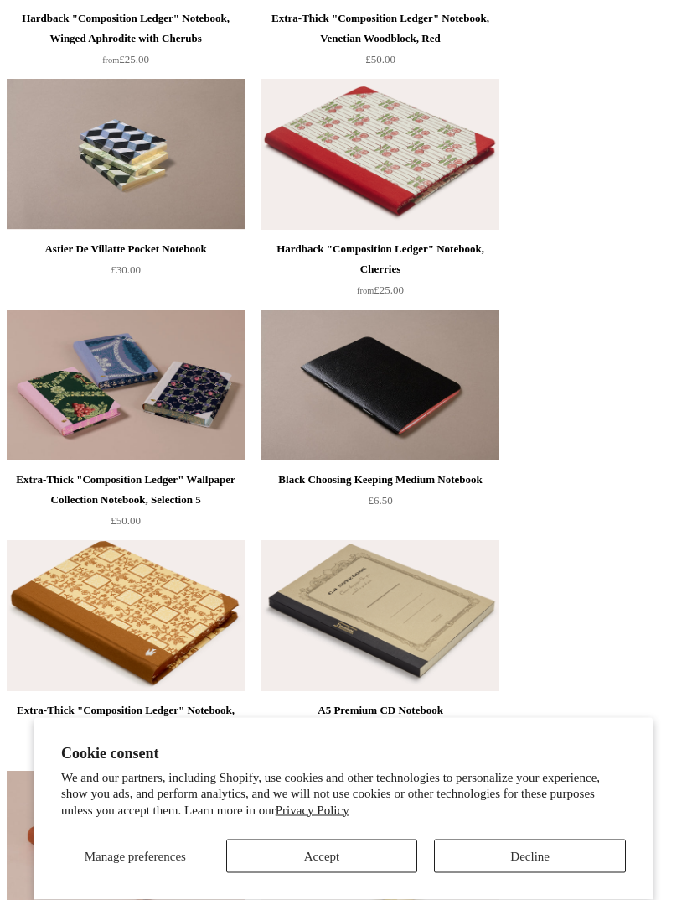
scroll to position [10928, 0]
click at [384, 378] on img at bounding box center [381, 384] width 238 height 151
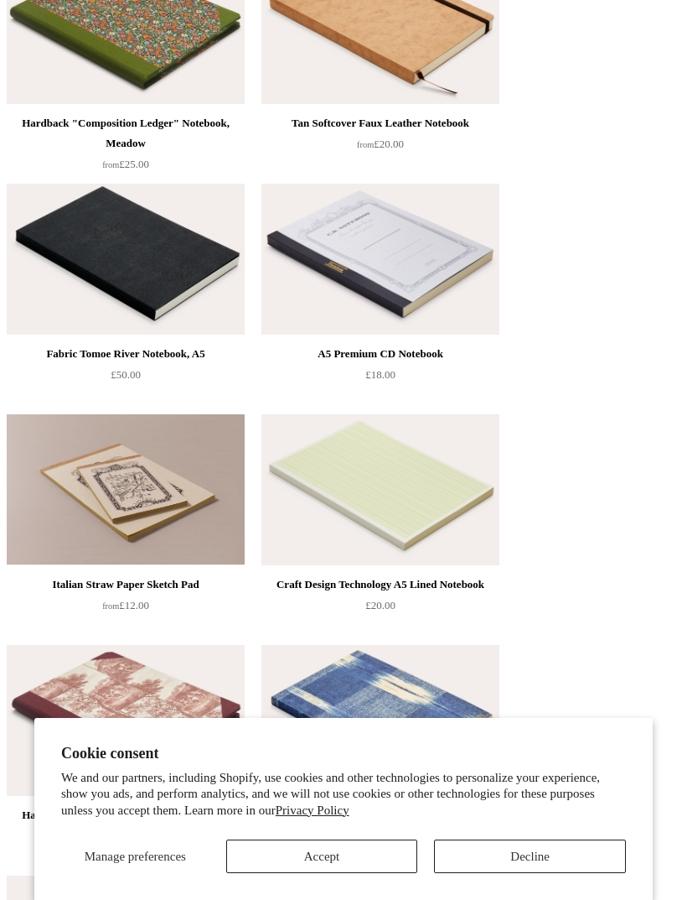
scroll to position [12007, 0]
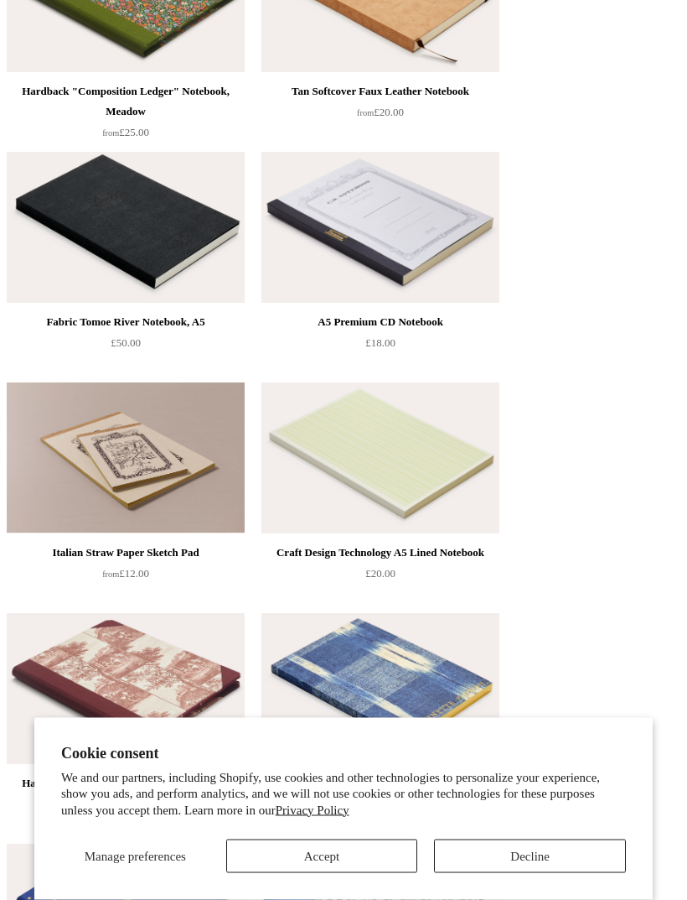
click at [138, 480] on img at bounding box center [126, 458] width 238 height 151
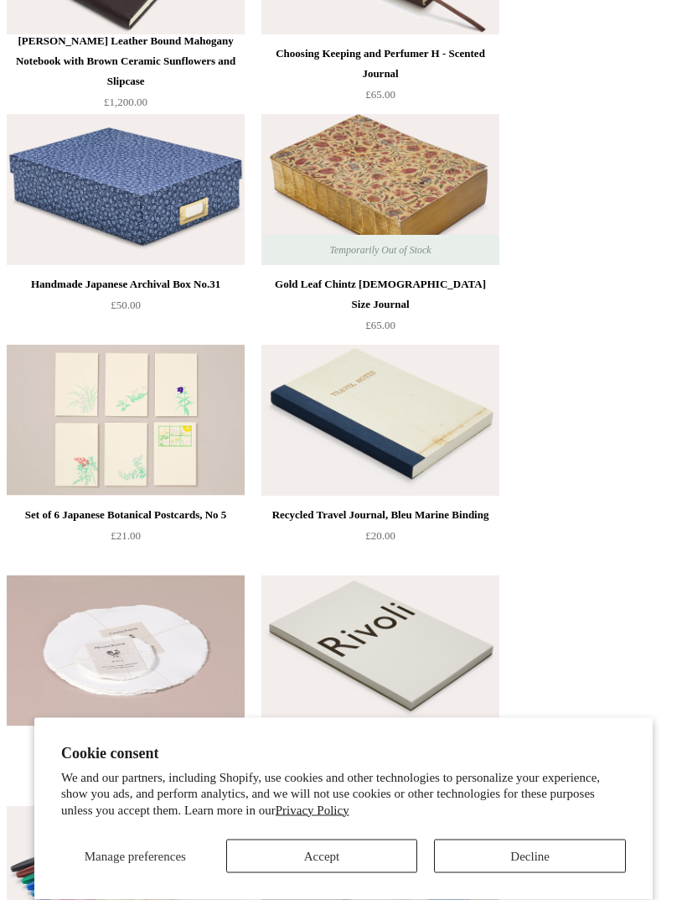
scroll to position [15043, 0]
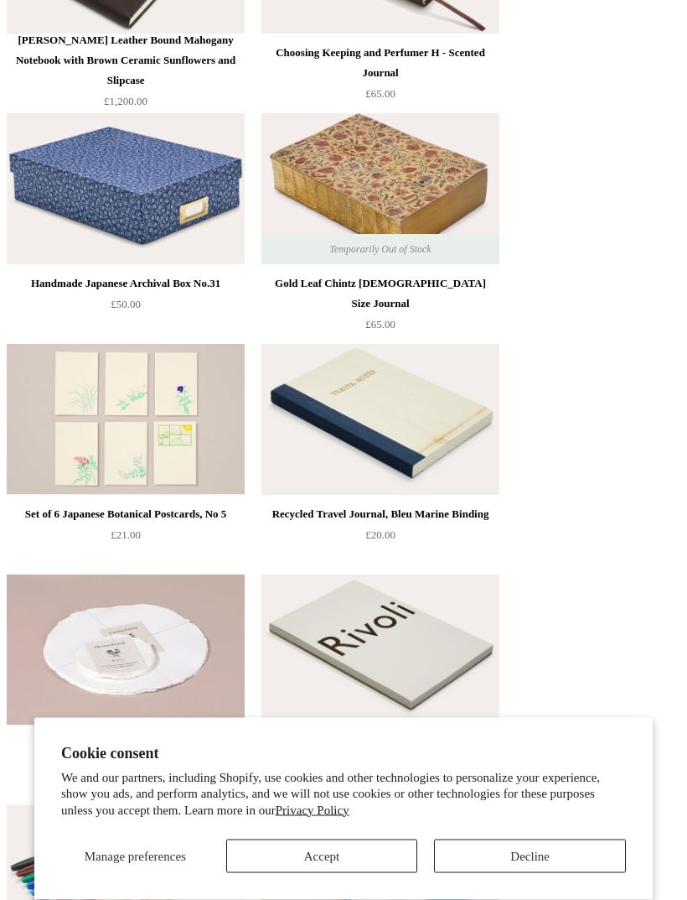
click at [423, 181] on img at bounding box center [381, 189] width 238 height 151
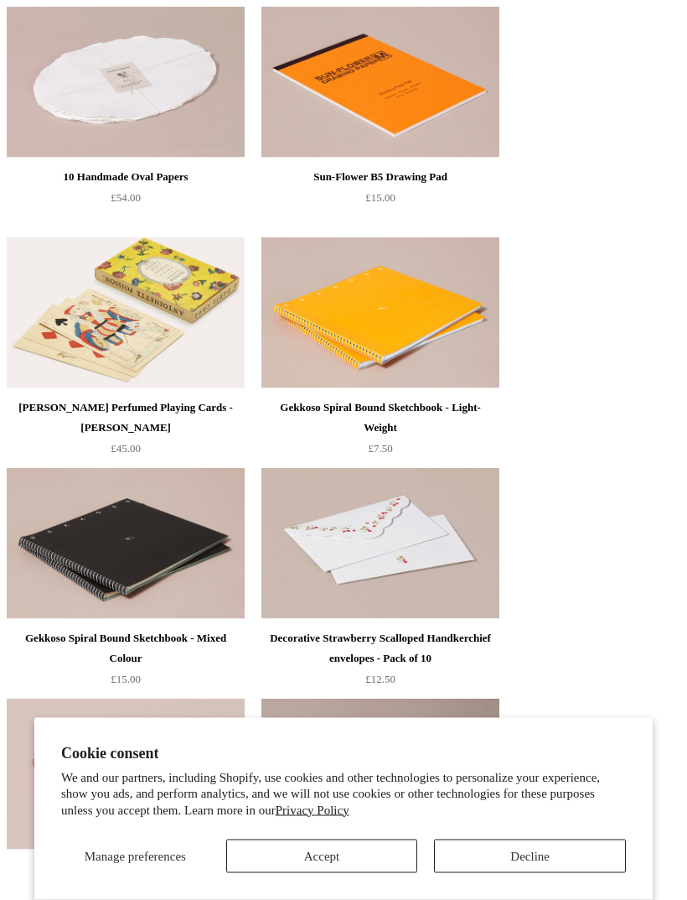
scroll to position [17686, 0]
click at [87, 341] on img at bounding box center [126, 312] width 238 height 151
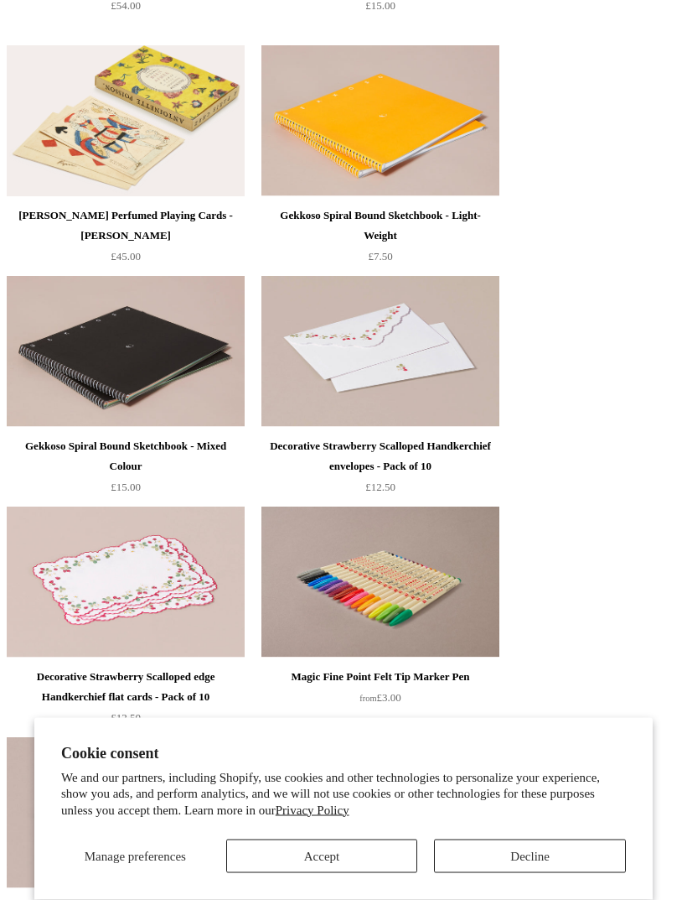
scroll to position [17878, 0]
click at [442, 359] on img at bounding box center [381, 351] width 238 height 151
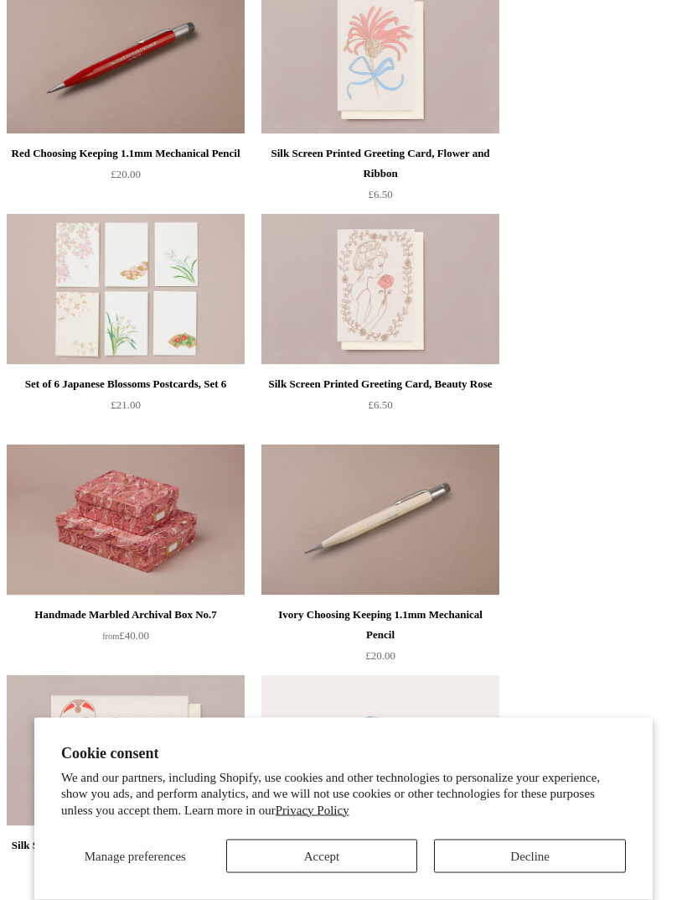
scroll to position [21167, 0]
click at [104, 317] on img at bounding box center [126, 289] width 238 height 151
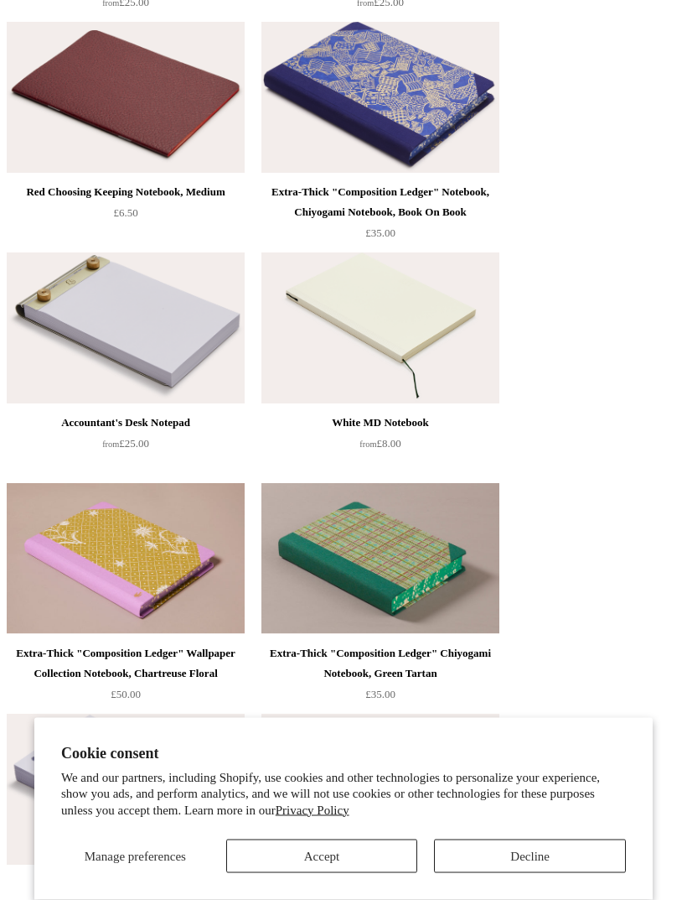
scroll to position [0, 0]
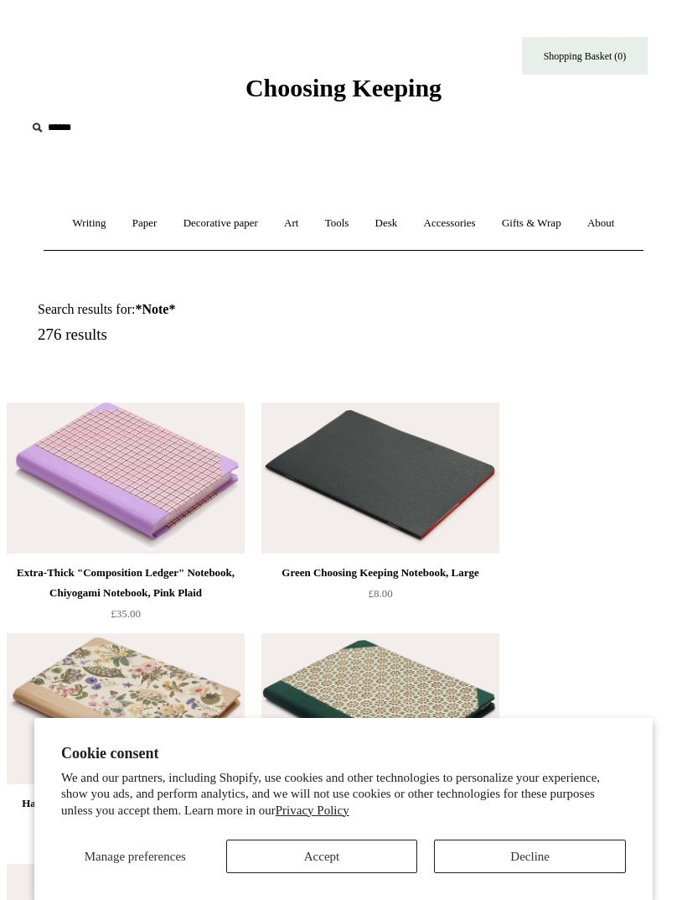
click at [276, 89] on span "Choosing Keeping" at bounding box center [344, 88] width 196 height 28
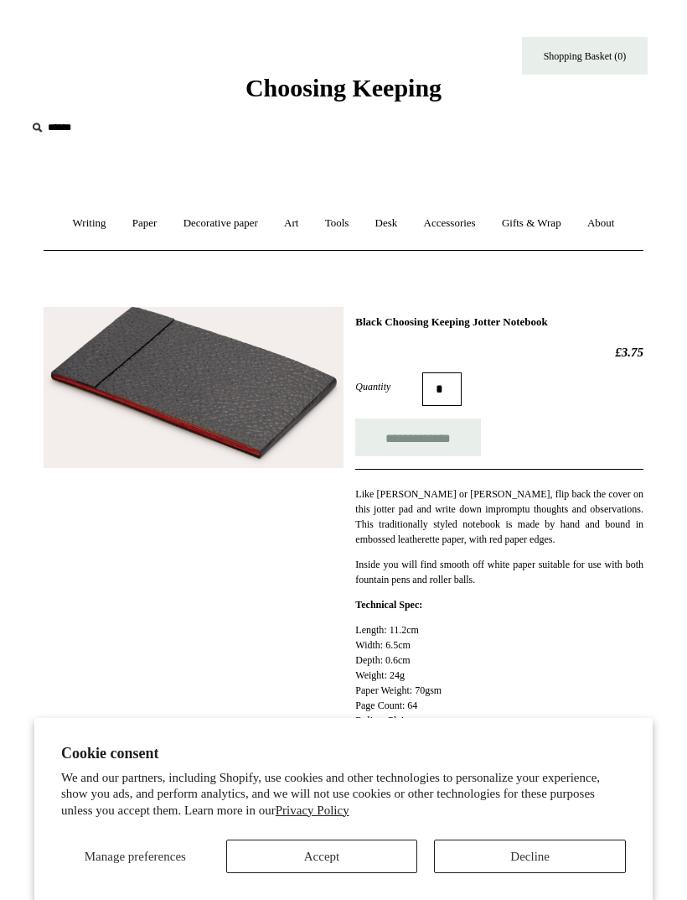
click at [261, 417] on img at bounding box center [194, 388] width 300 height 162
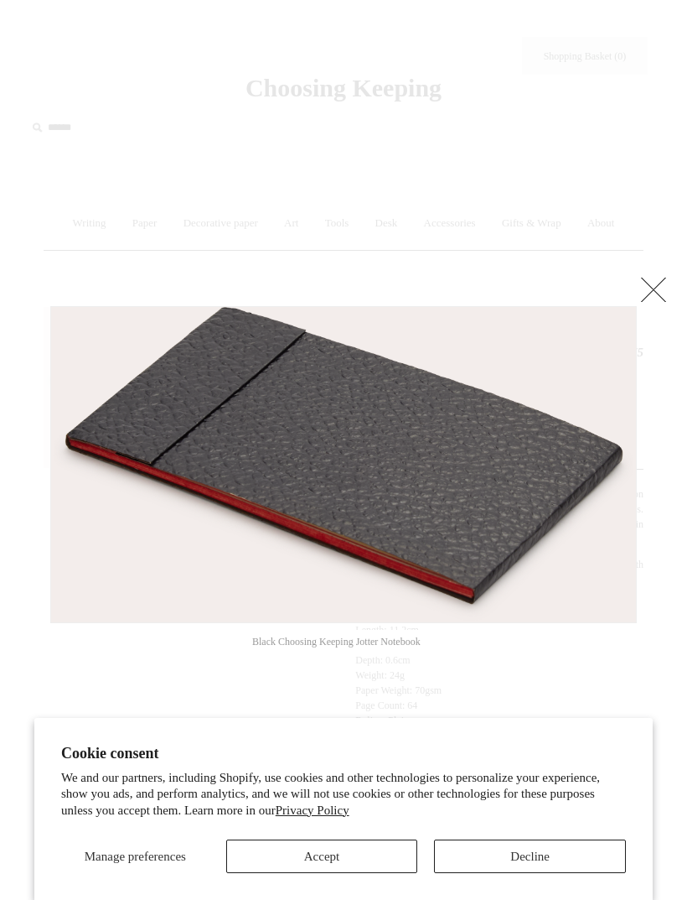
click at [652, 294] on link at bounding box center [654, 289] width 34 height 34
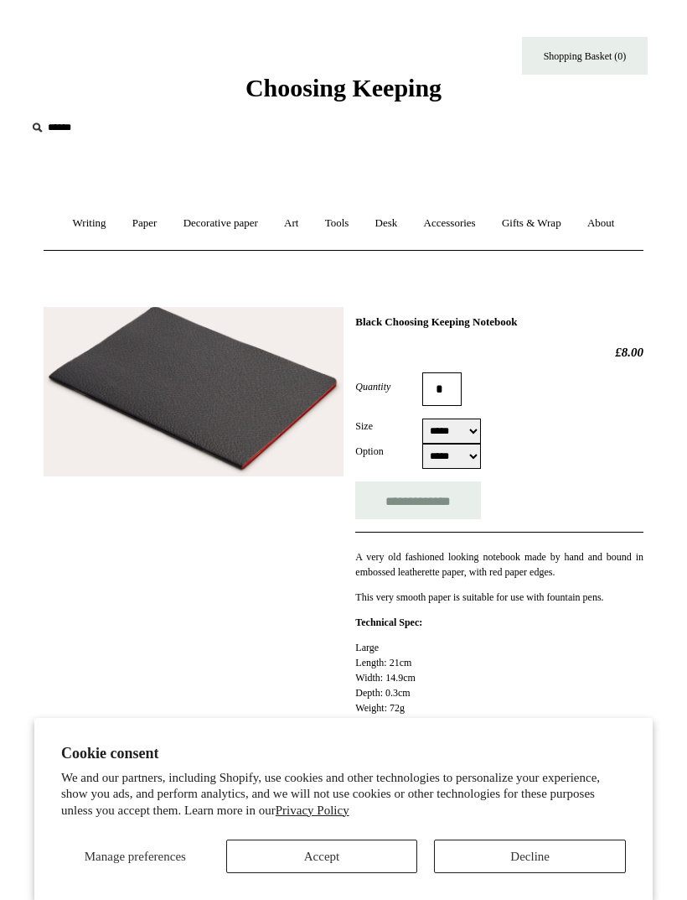
click at [244, 400] on img at bounding box center [194, 391] width 300 height 169
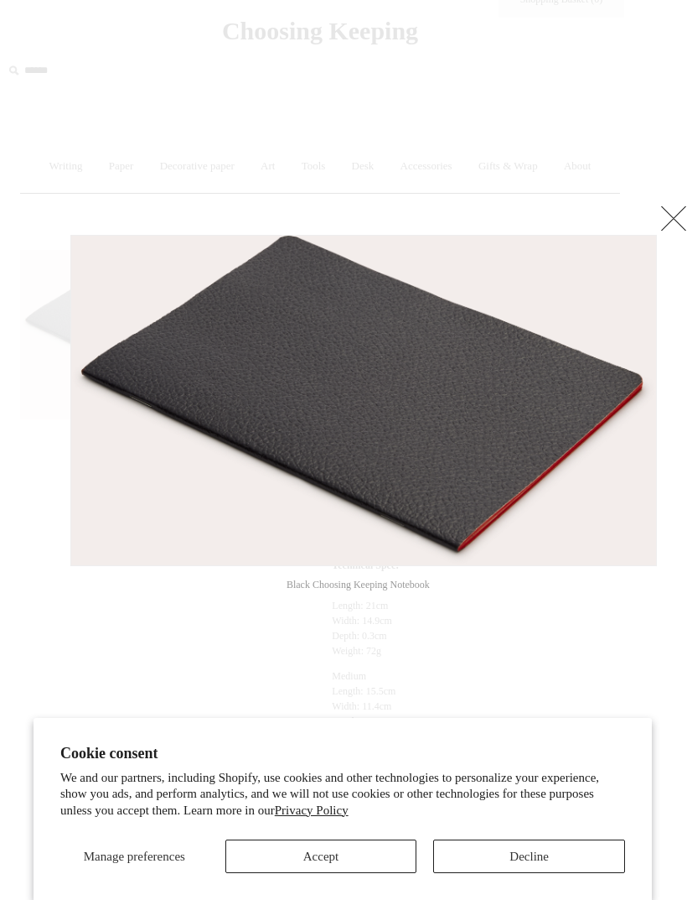
scroll to position [57, 19]
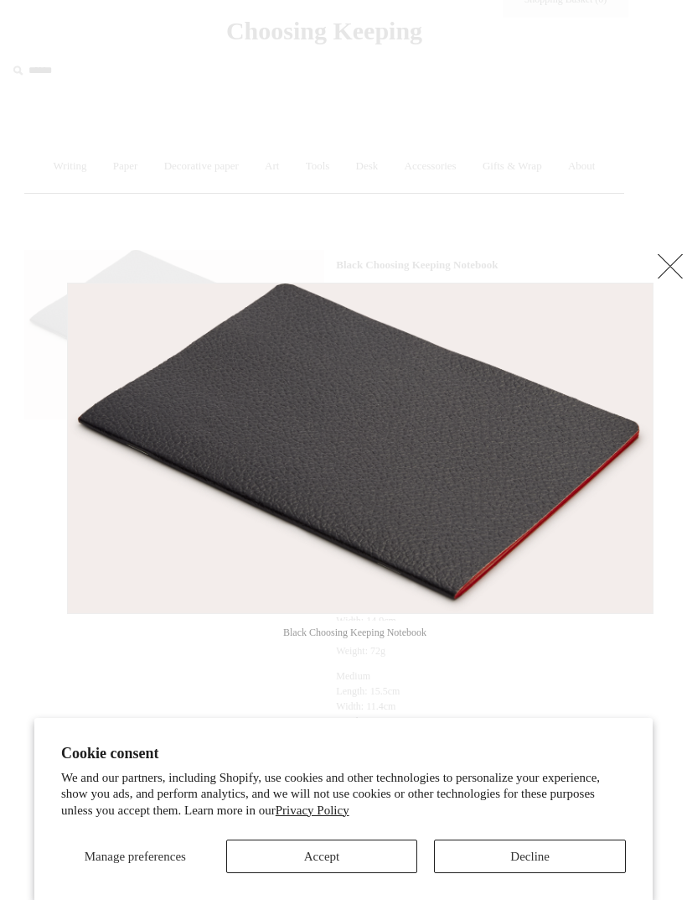
click at [677, 269] on link at bounding box center [671, 266] width 34 height 34
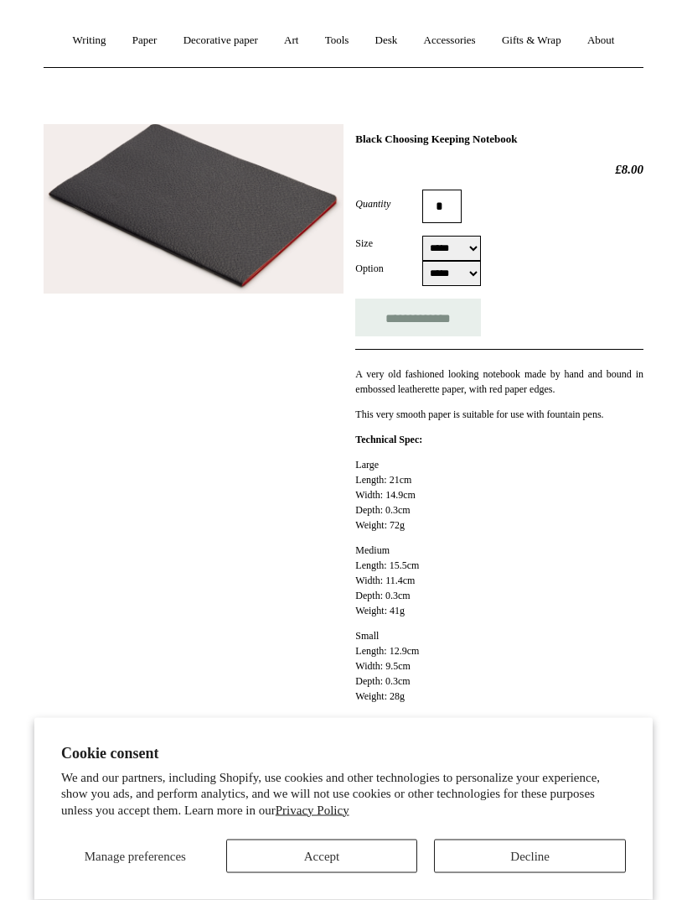
scroll to position [140, 0]
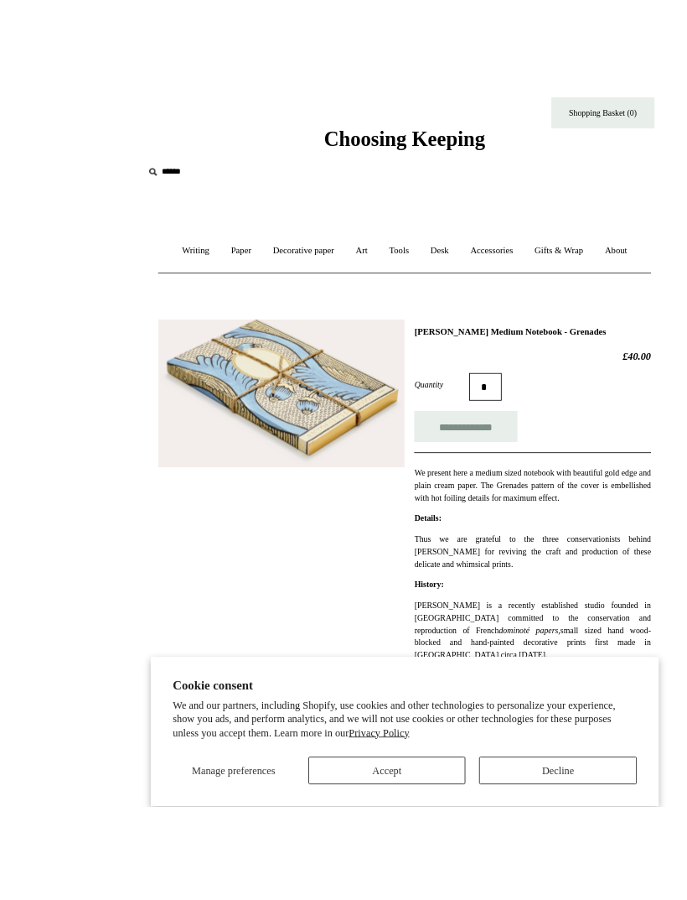
scroll to position [3, 0]
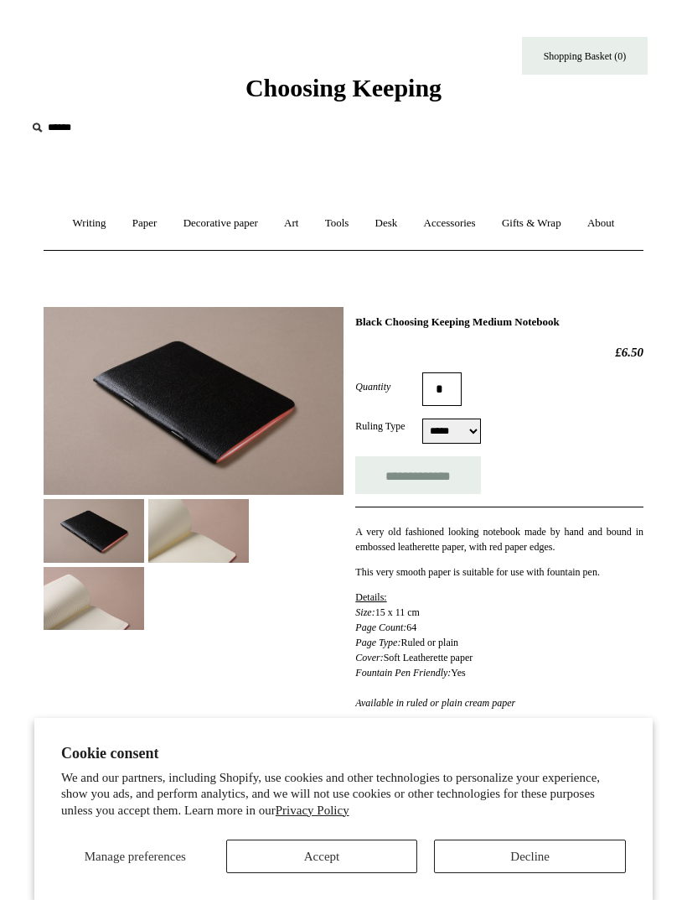
click at [239, 427] on img at bounding box center [194, 401] width 300 height 189
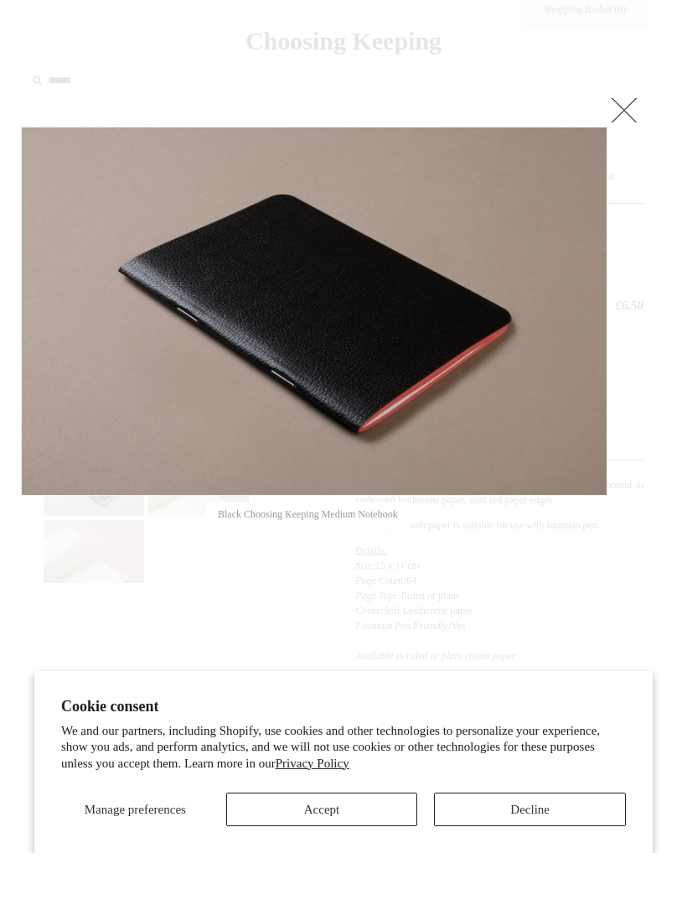
scroll to position [48, 0]
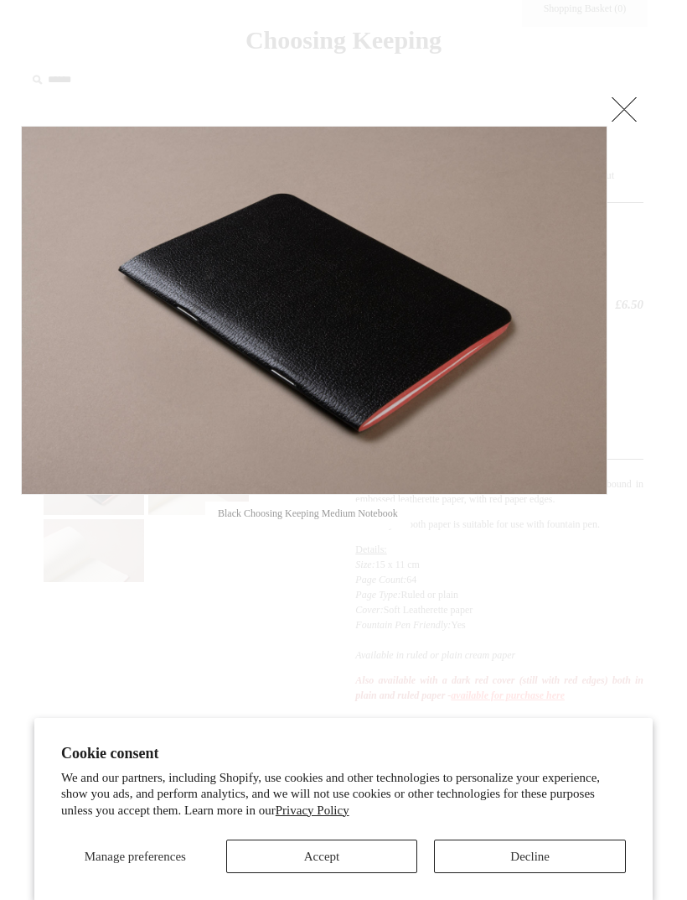
click at [622, 112] on link at bounding box center [625, 109] width 34 height 34
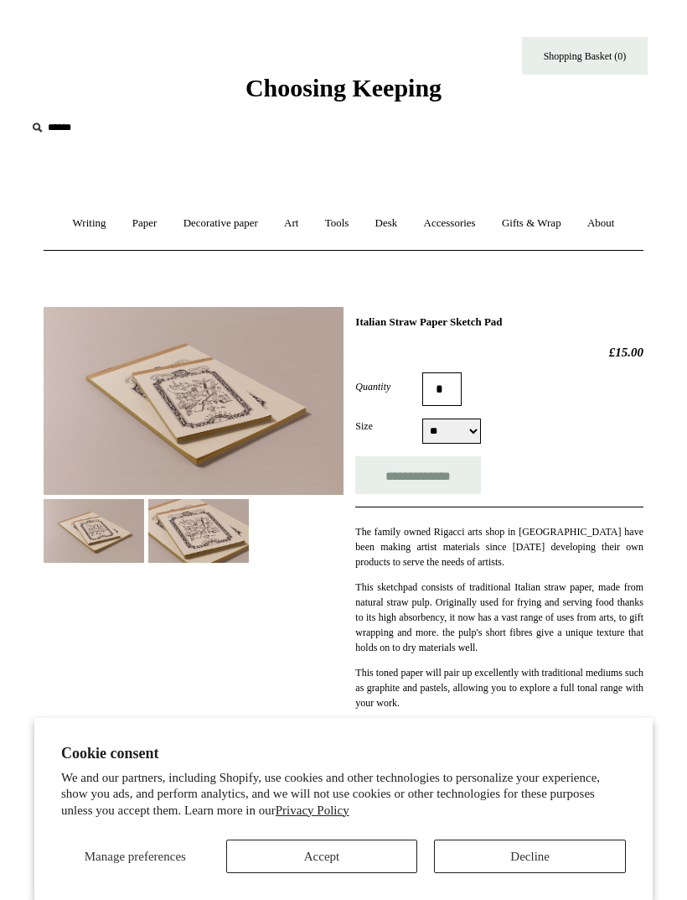
click at [227, 421] on img at bounding box center [194, 401] width 300 height 189
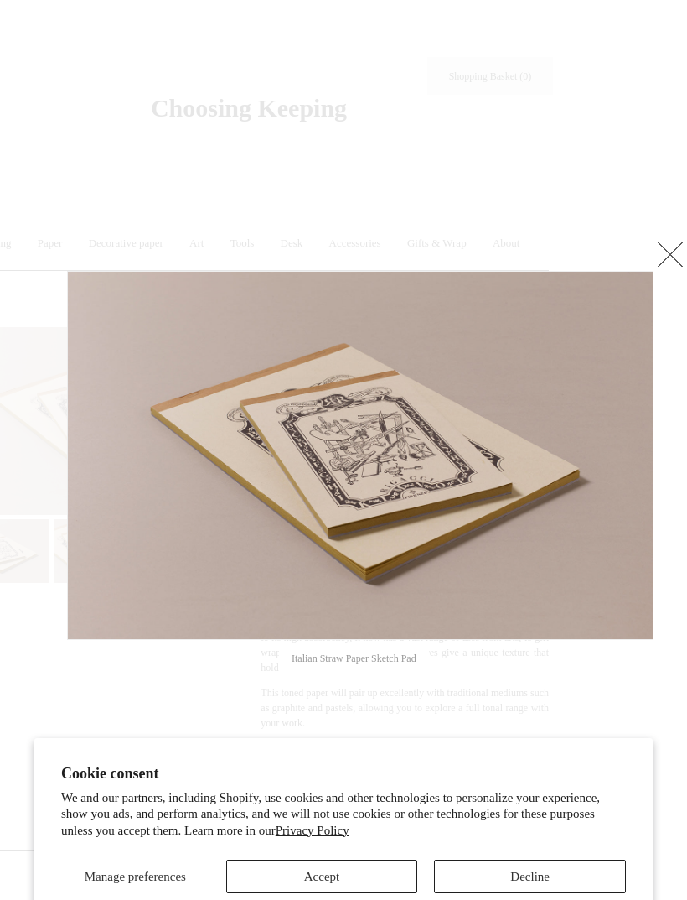
scroll to position [0, 95]
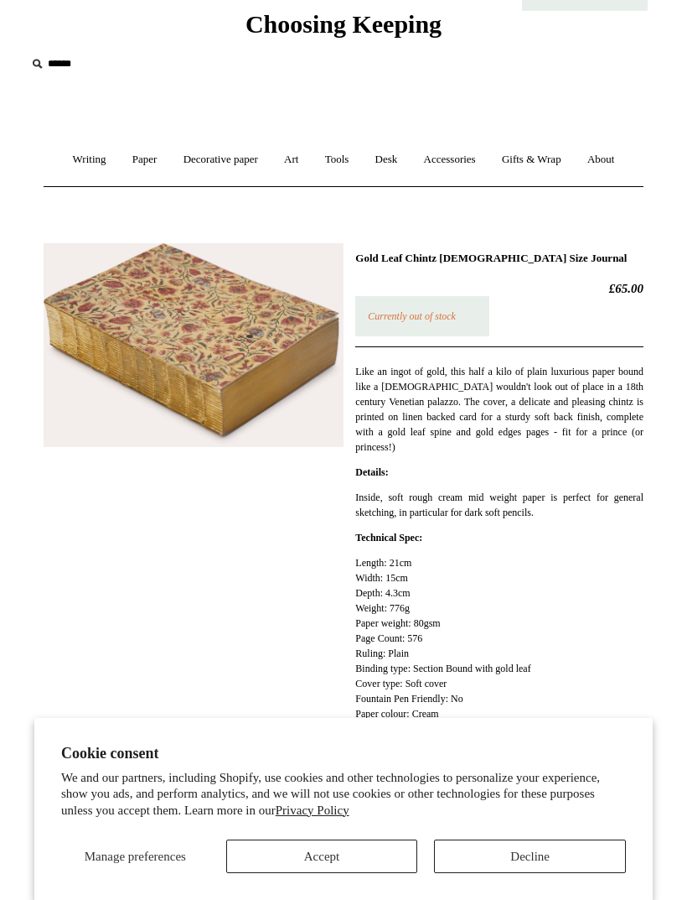
scroll to position [63, 0]
click at [140, 374] on img at bounding box center [194, 346] width 300 height 204
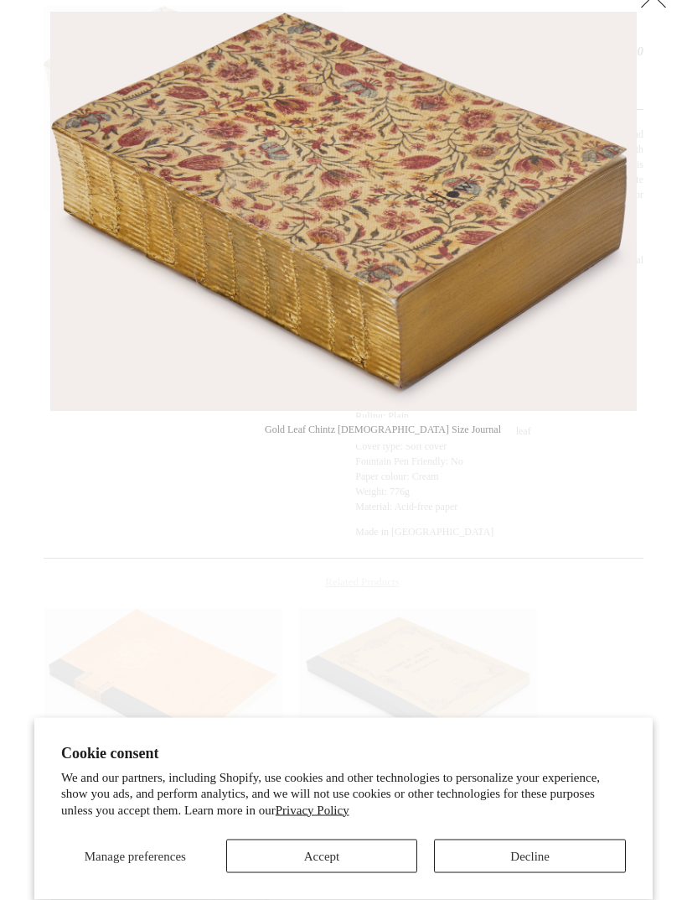
scroll to position [303, 0]
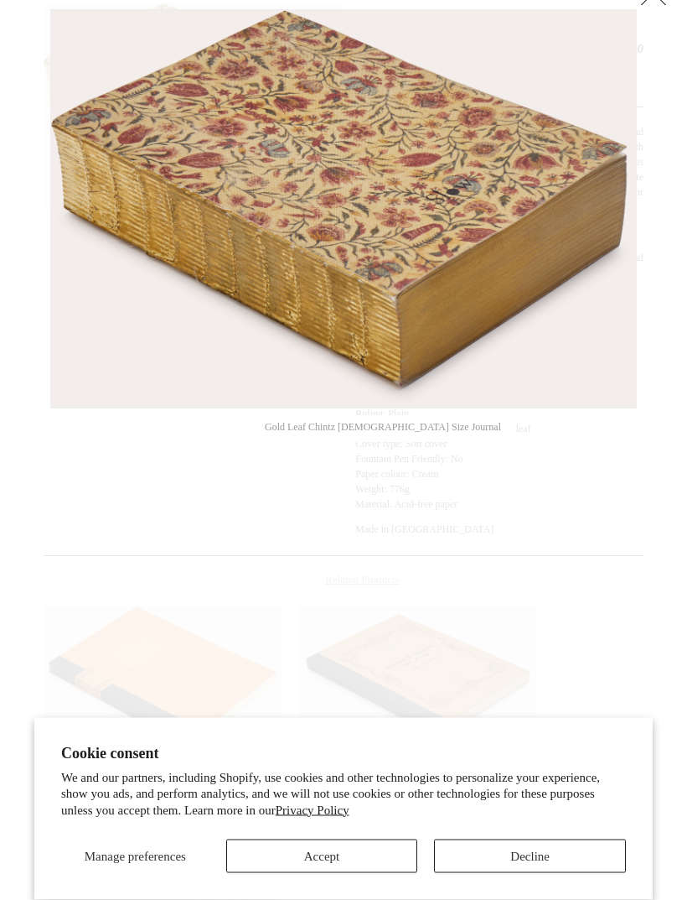
click at [500, 873] on button "Decline" at bounding box center [530, 856] width 192 height 34
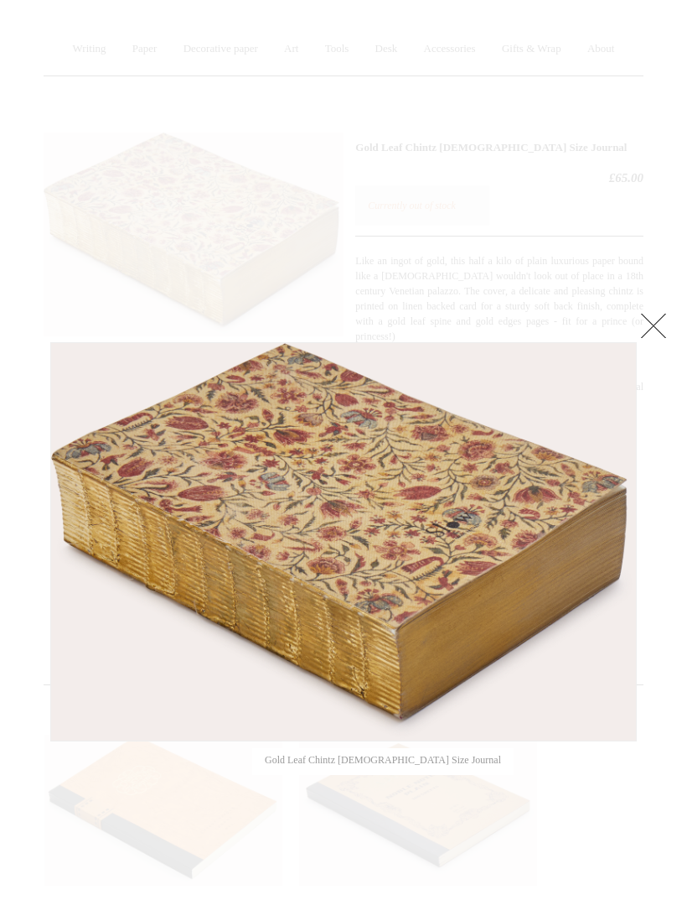
scroll to position [0, 0]
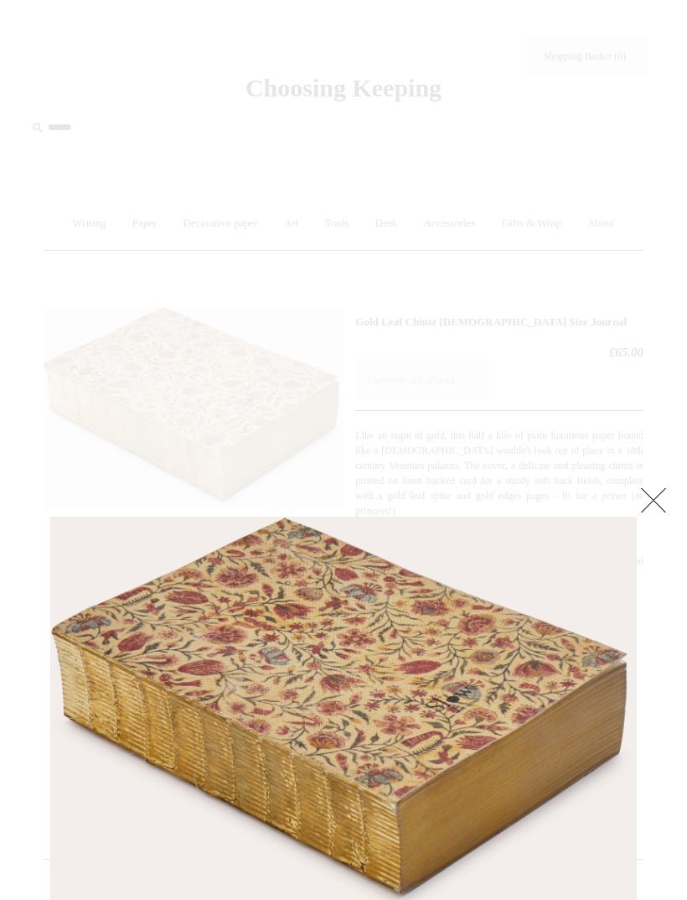
click at [654, 490] on link at bounding box center [654, 500] width 34 height 34
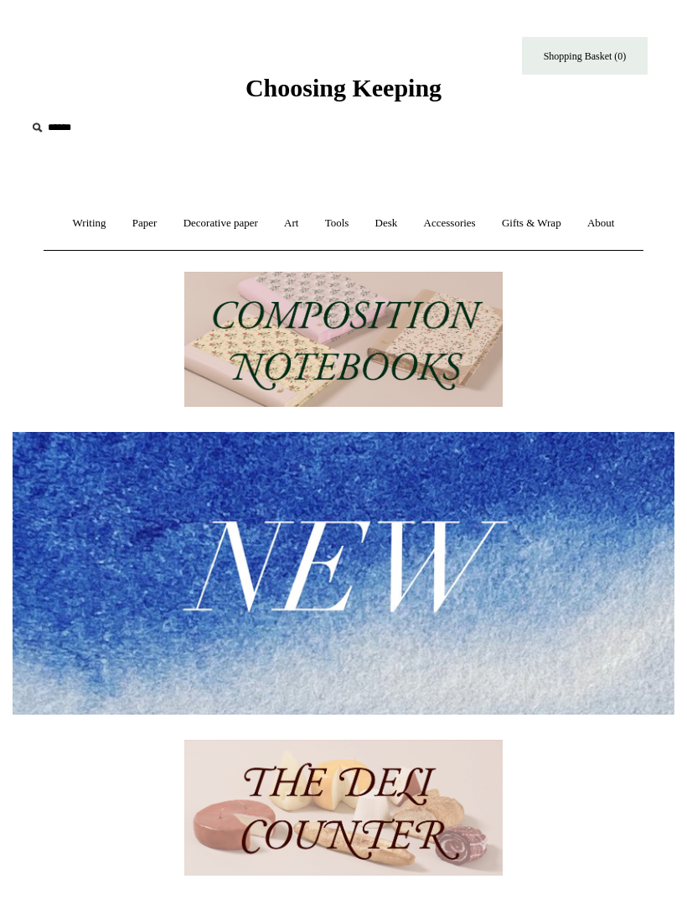
click at [447, 343] on img at bounding box center [343, 340] width 319 height 136
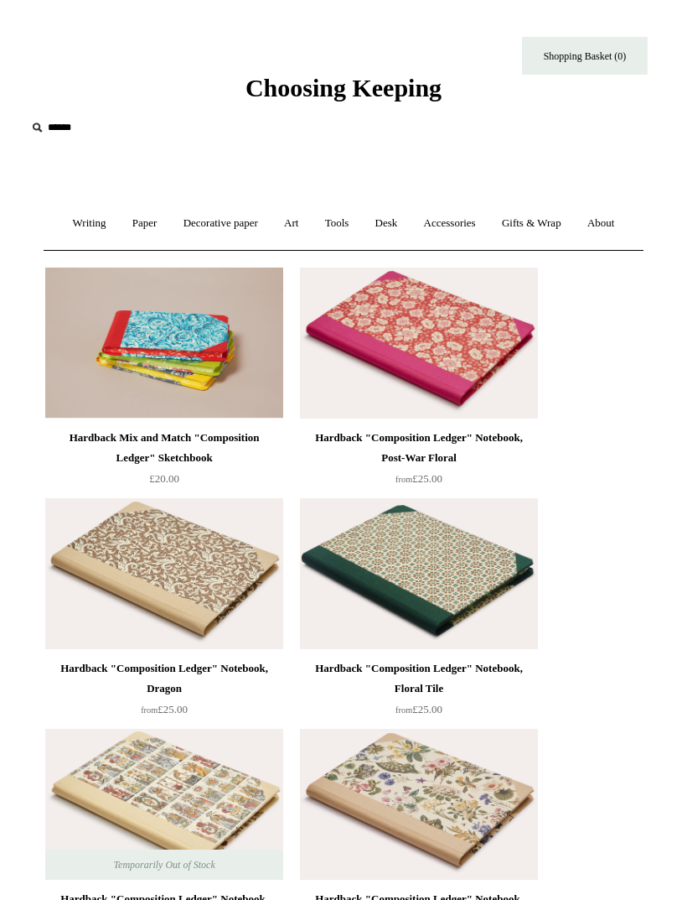
click at [131, 342] on img at bounding box center [164, 342] width 238 height 151
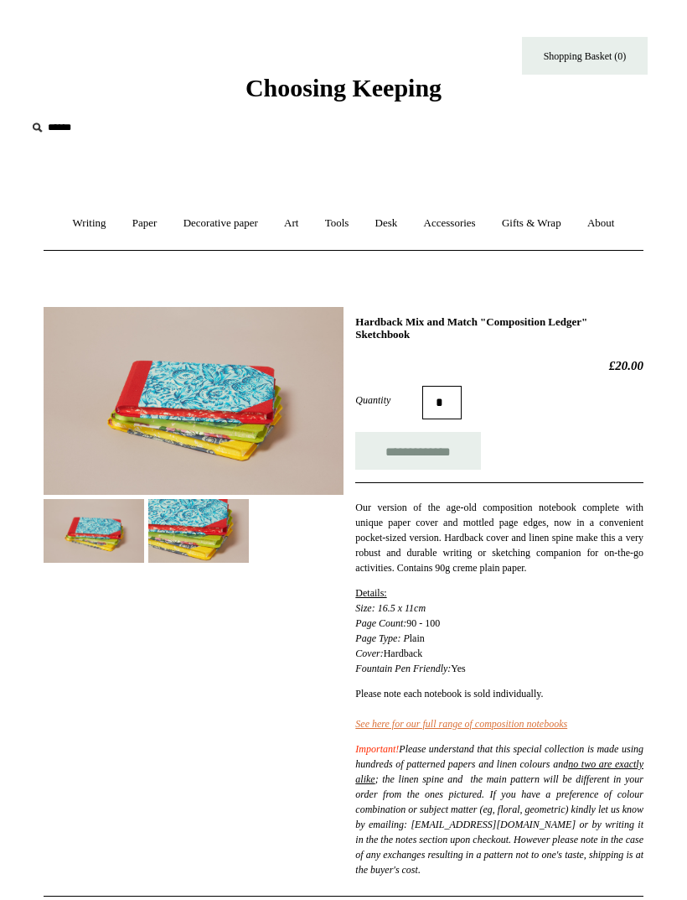
click at [143, 413] on img at bounding box center [194, 401] width 300 height 189
